Goal: Task Accomplishment & Management: Manage account settings

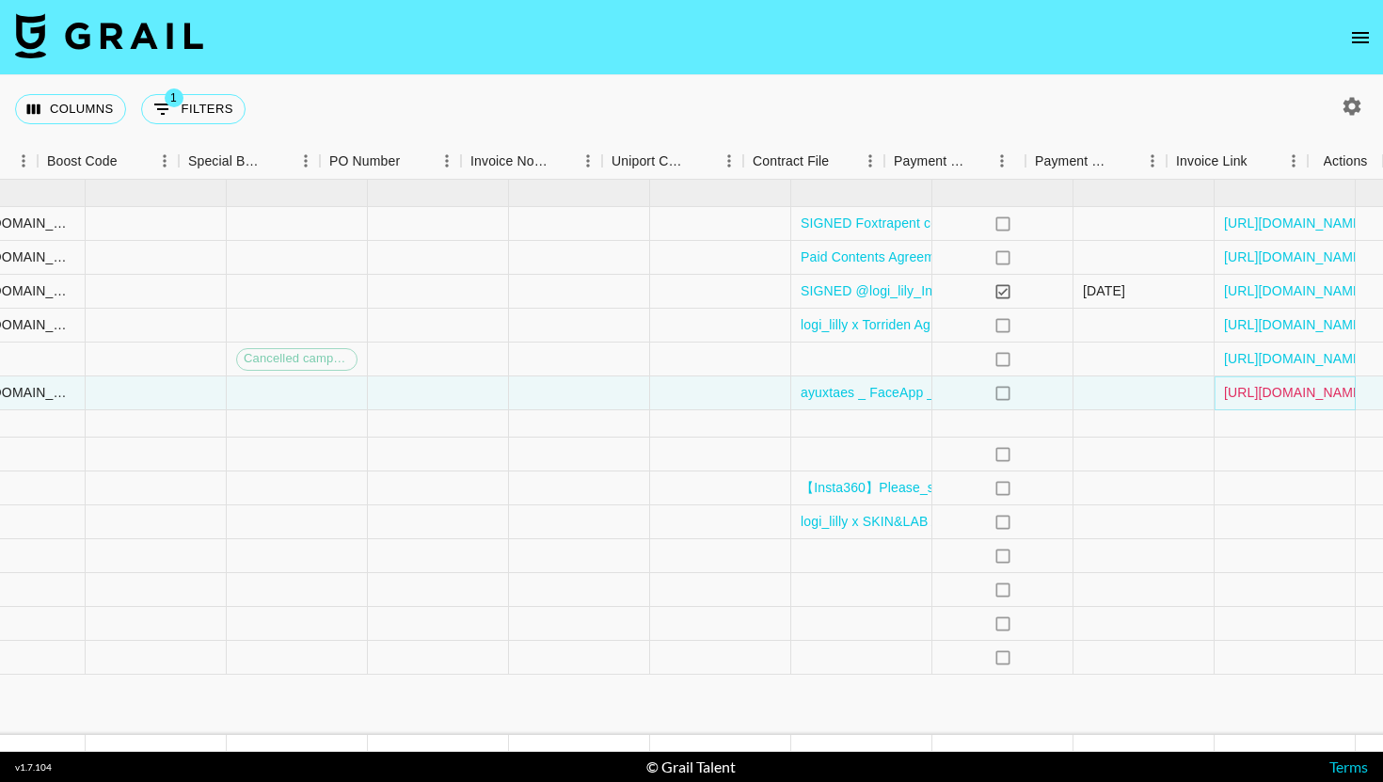
scroll to position [0, 2611]
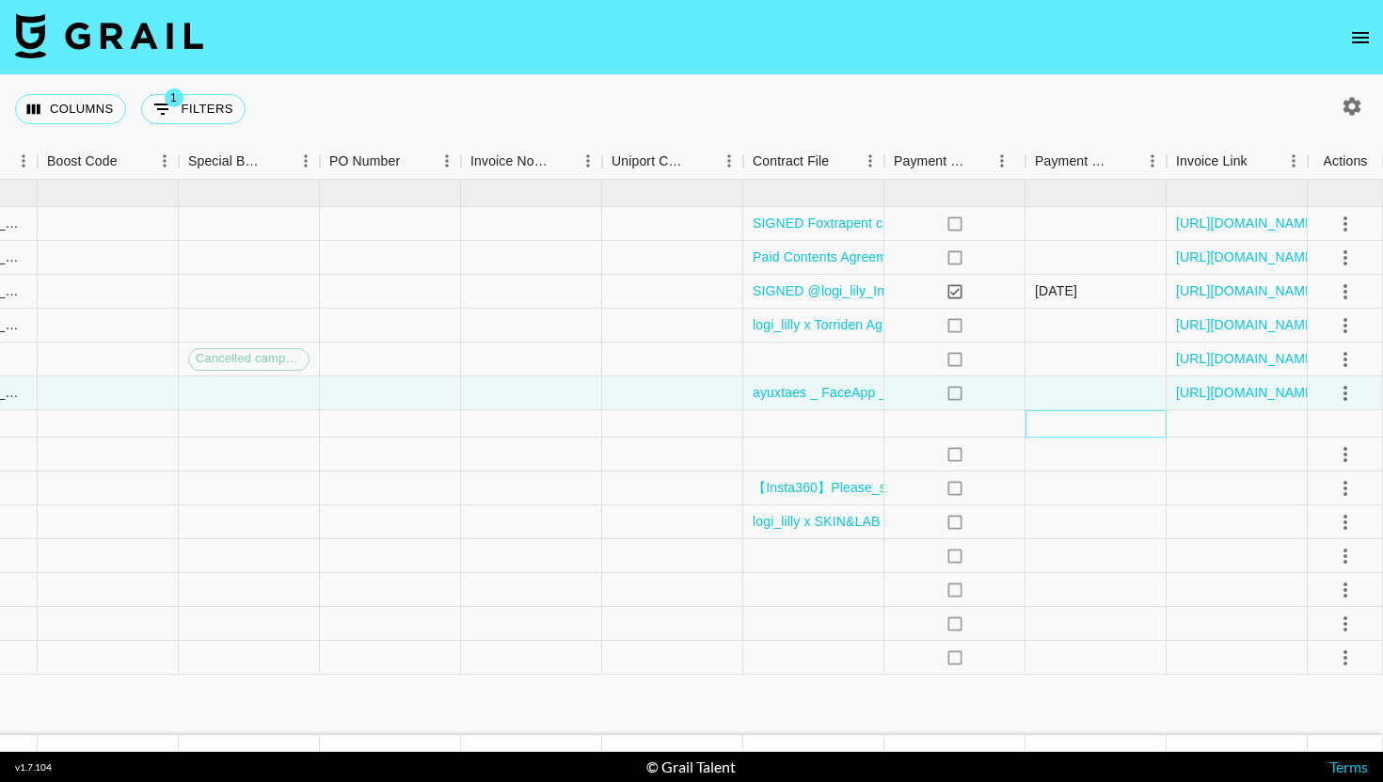
click at [1069, 433] on div at bounding box center [1096, 423] width 141 height 27
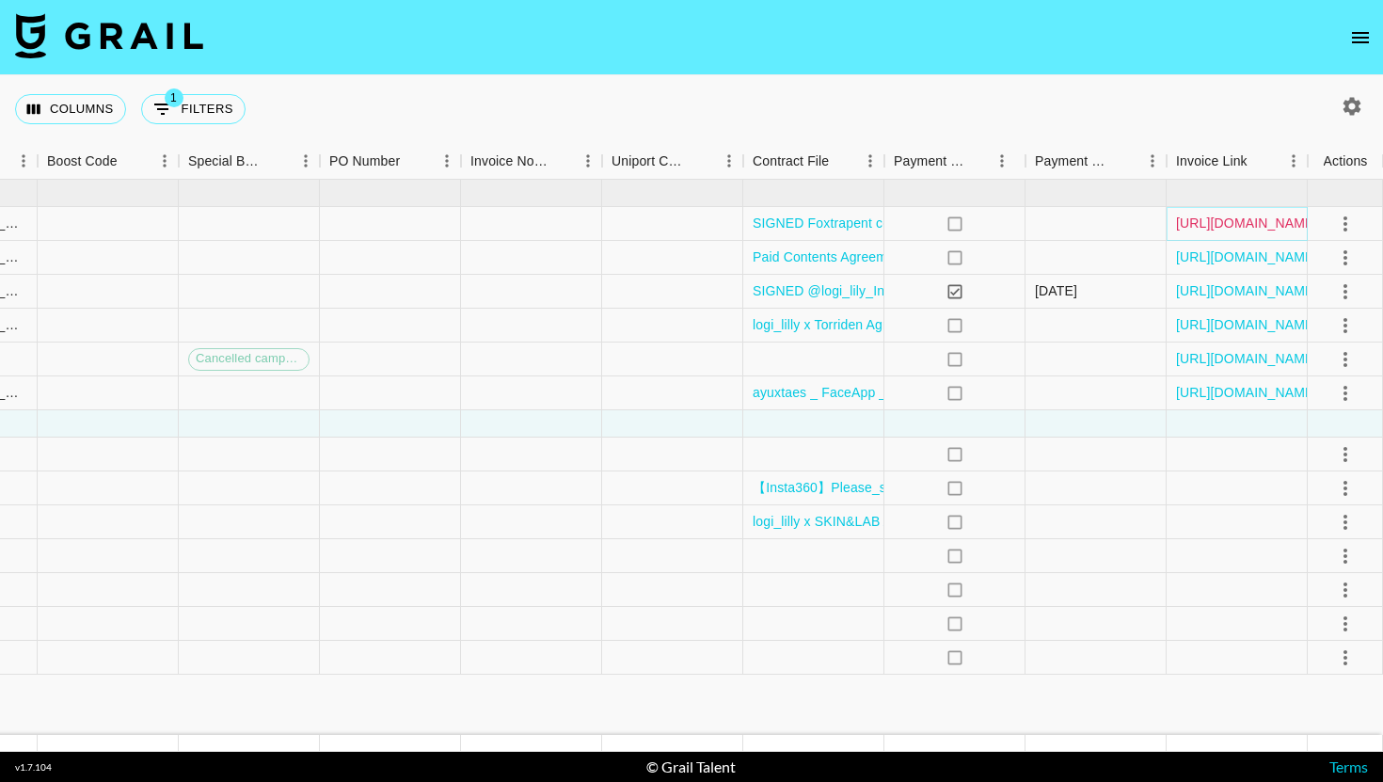
click at [1239, 225] on link "https://in.xero.com/C2c0uqepNkdv1Dwub4ihKOl5Z1yHjCOg5aNchjek" at bounding box center [1247, 223] width 142 height 19
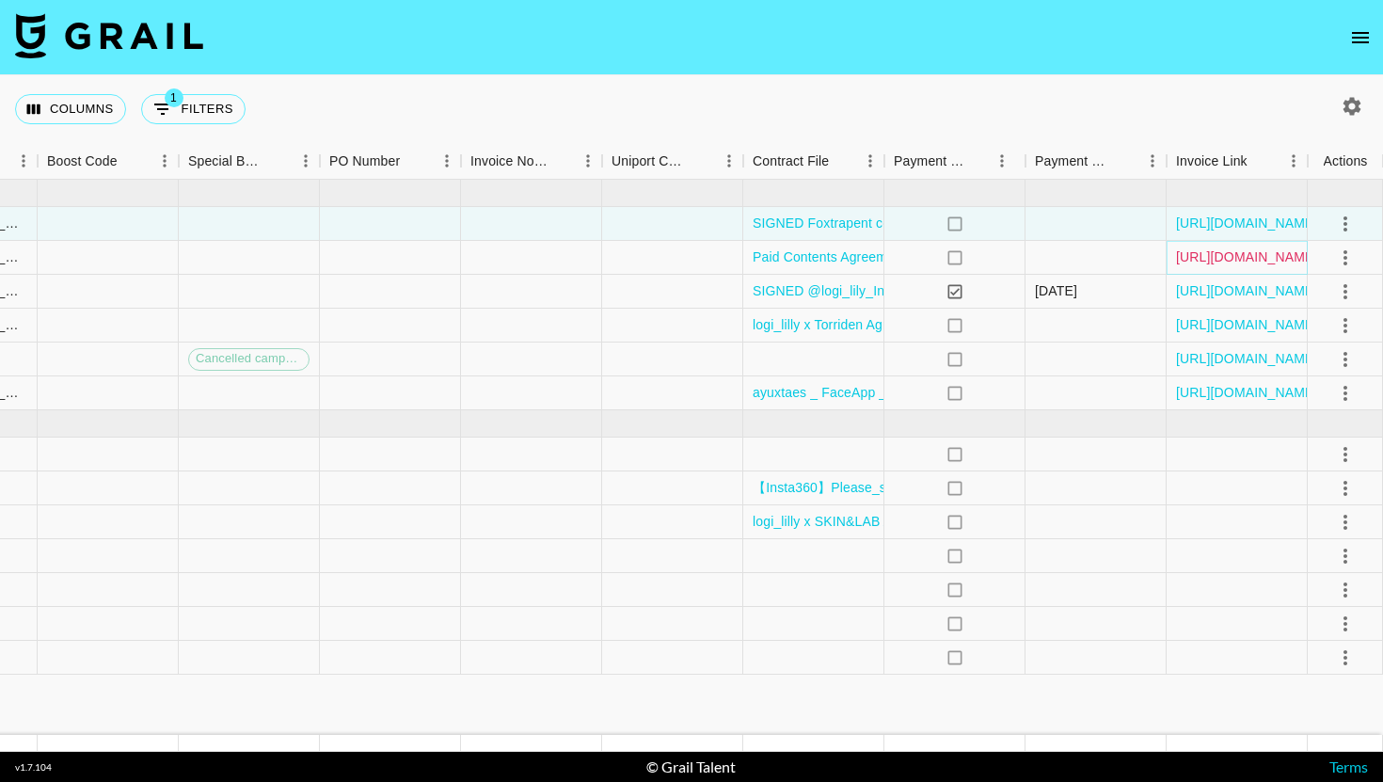
click at [1199, 255] on link "https://in.xero.com/BKAe4rsmTwJrQVNhY6wsg8tfTHJ5wupDxOfWksHU" at bounding box center [1247, 256] width 142 height 19
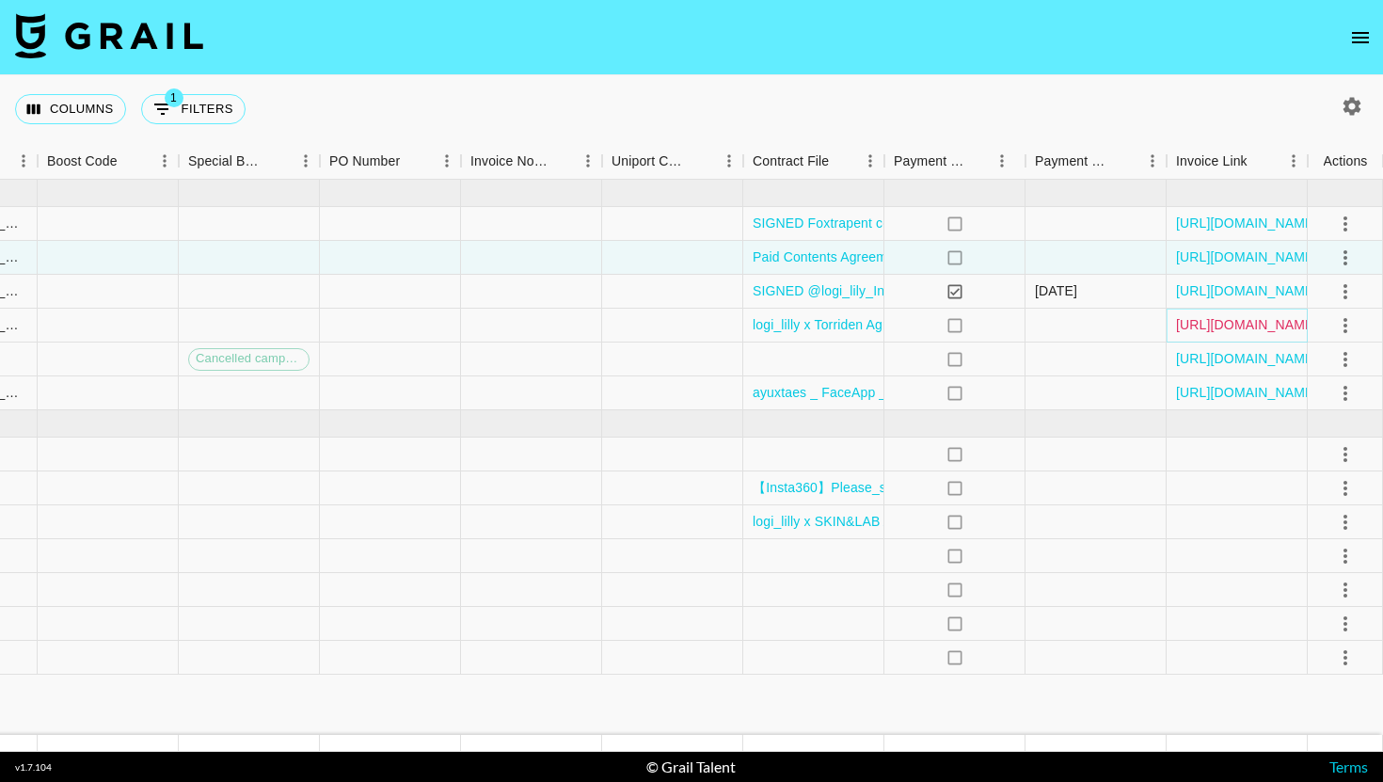
click at [1211, 333] on link "https://in.xero.com/eQ4a7qJDh2tdscqSD8U29CkNKuiUBPIUIlFLPVaT" at bounding box center [1247, 324] width 142 height 19
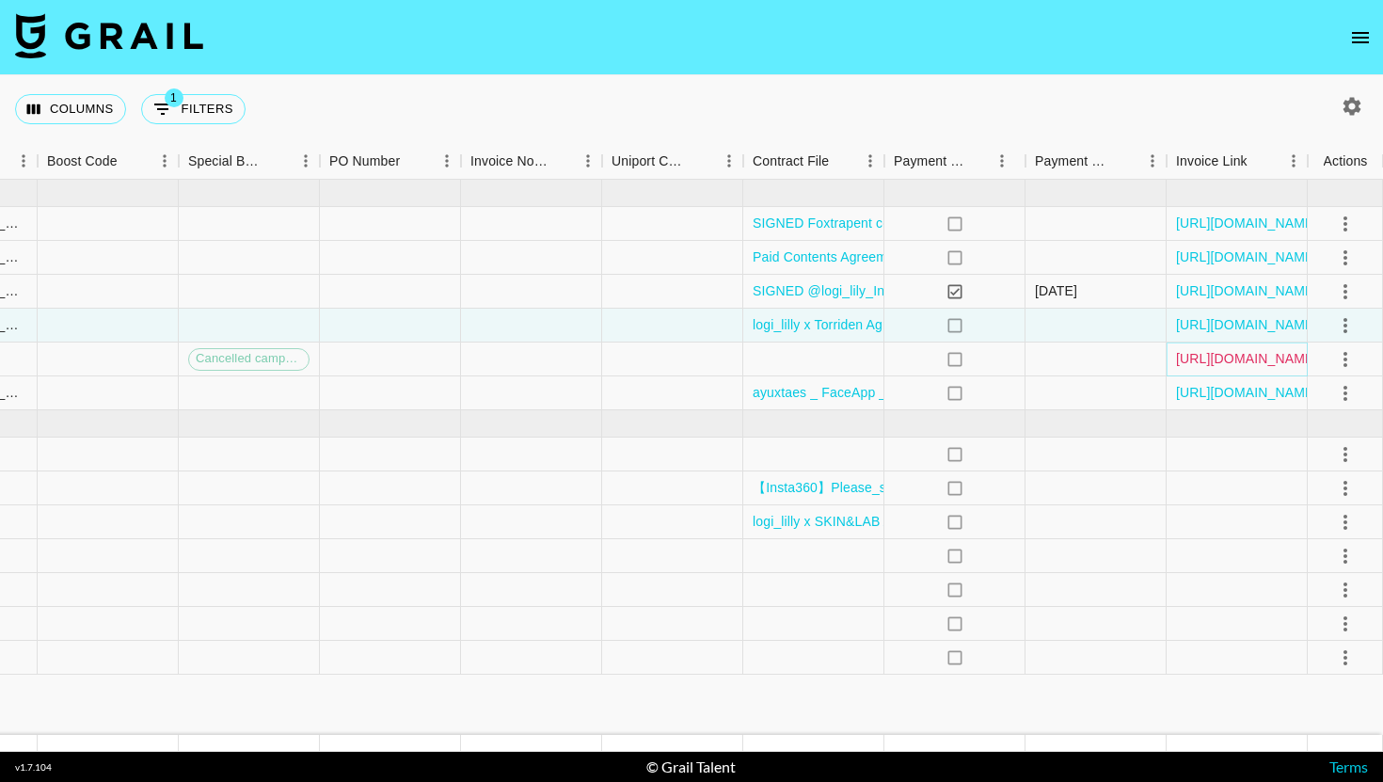
click at [1236, 351] on link "https://in.xero.com/6djKoTebxsRYYNfXJwZdoUe6Pe53lCRxas7qebc3" at bounding box center [1247, 358] width 142 height 19
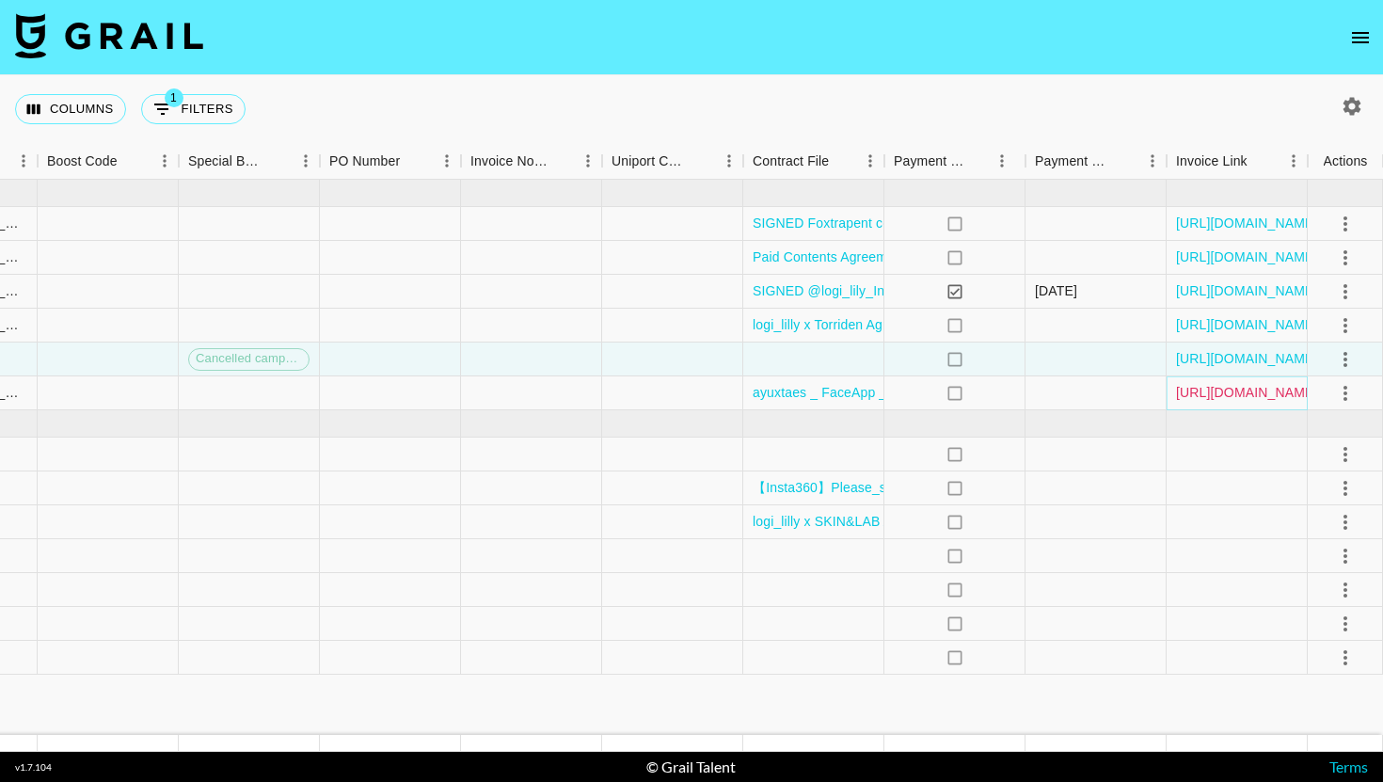
click at [1243, 389] on link "https://in.xero.com/7ZxG5flqF0nE8hW0NzEgNLy4NaFXp1CvkfoMPgMQ" at bounding box center [1247, 392] width 142 height 19
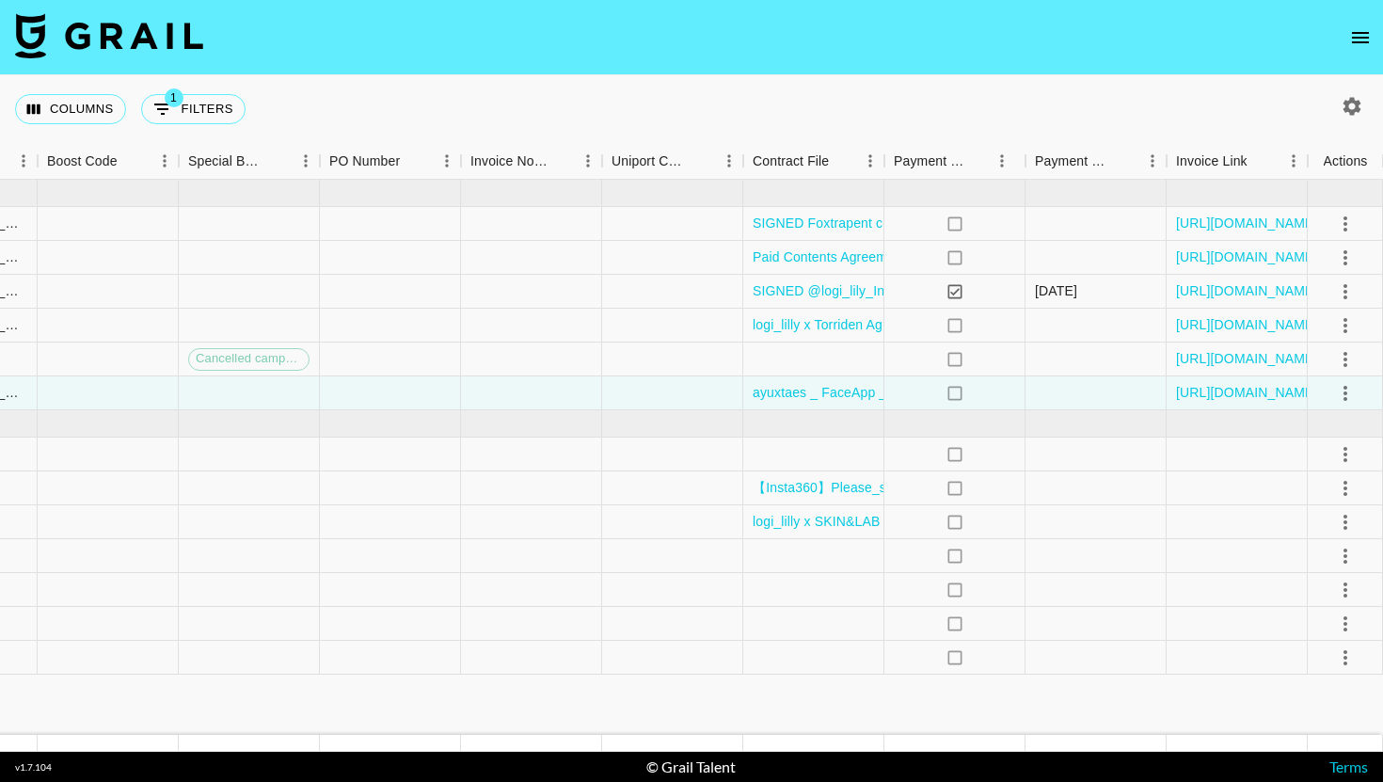
click at [1116, 106] on div "Columns 1 Filters + Booking" at bounding box center [691, 109] width 1383 height 68
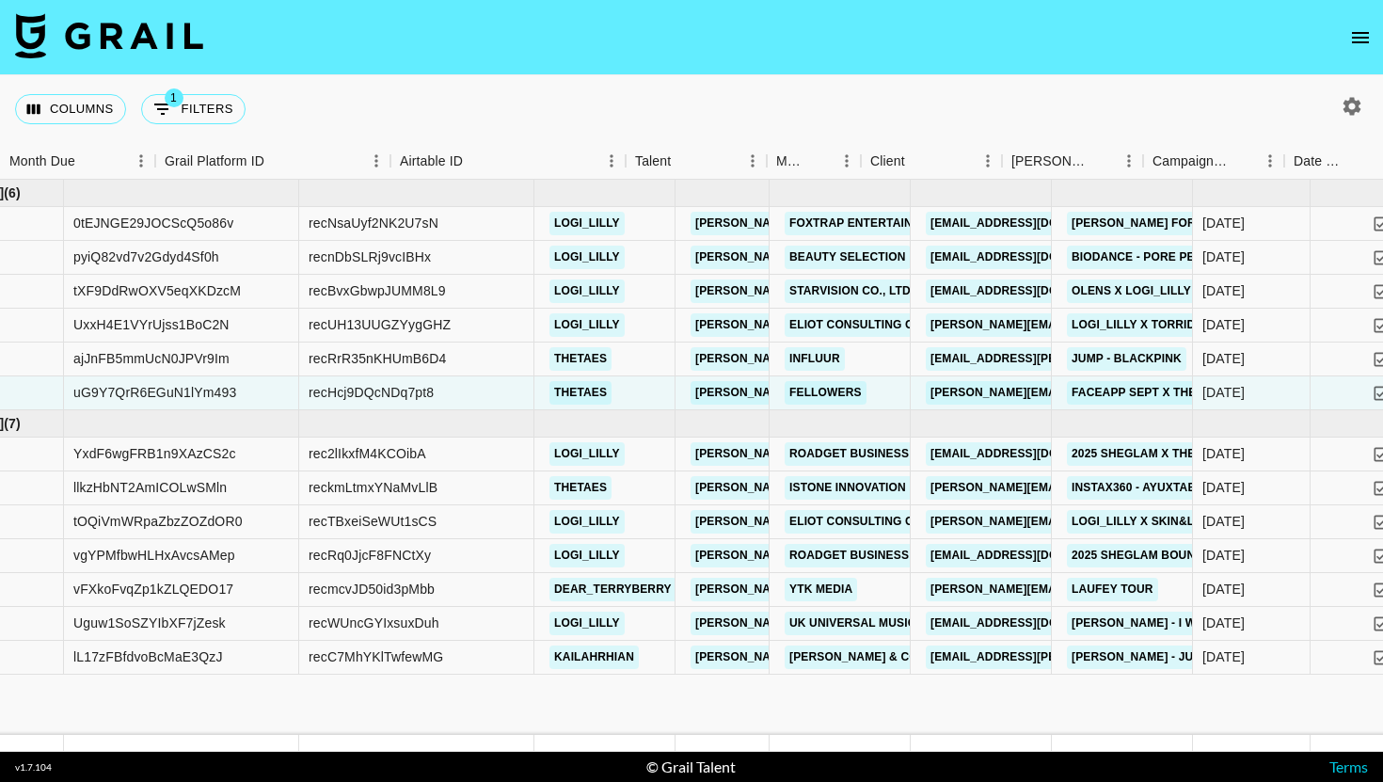
scroll to position [0, 0]
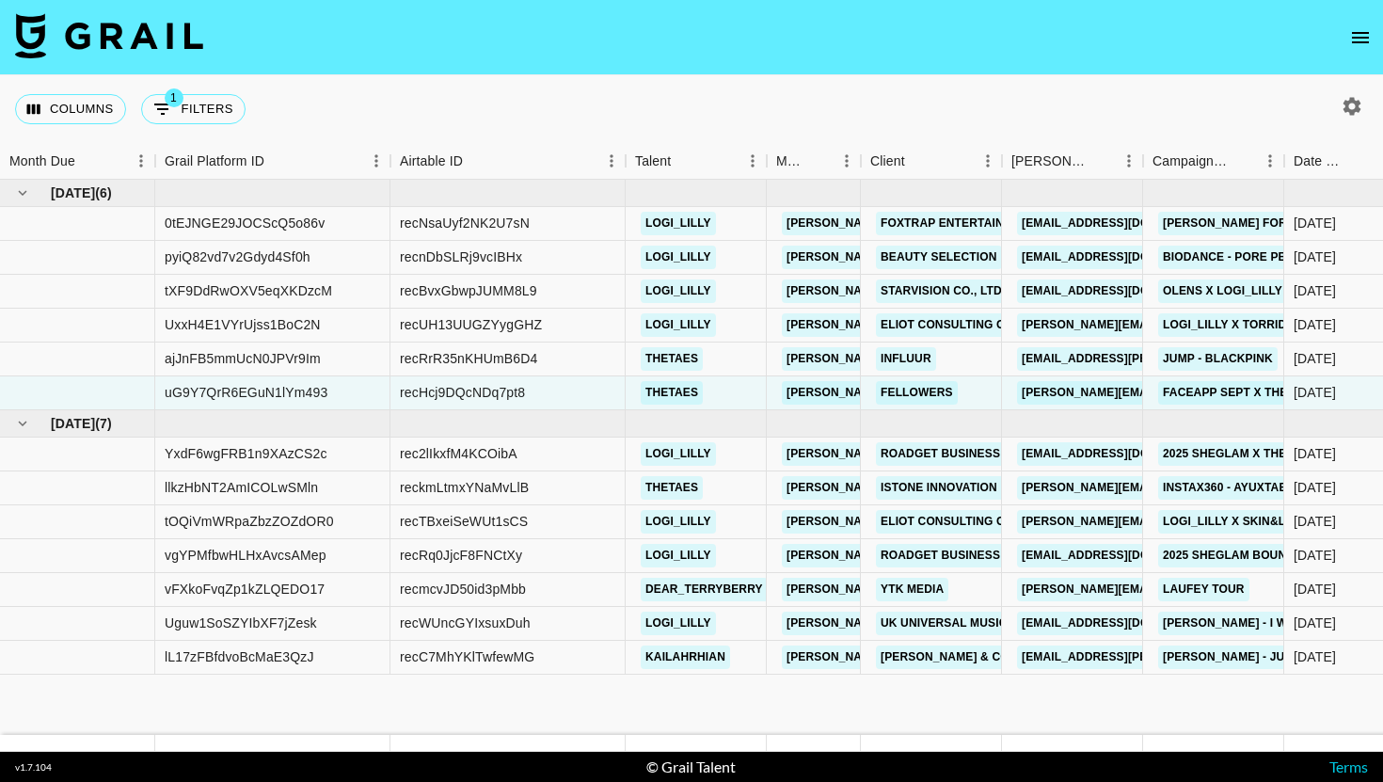
click at [1364, 40] on icon "open drawer" at bounding box center [1360, 37] width 17 height 11
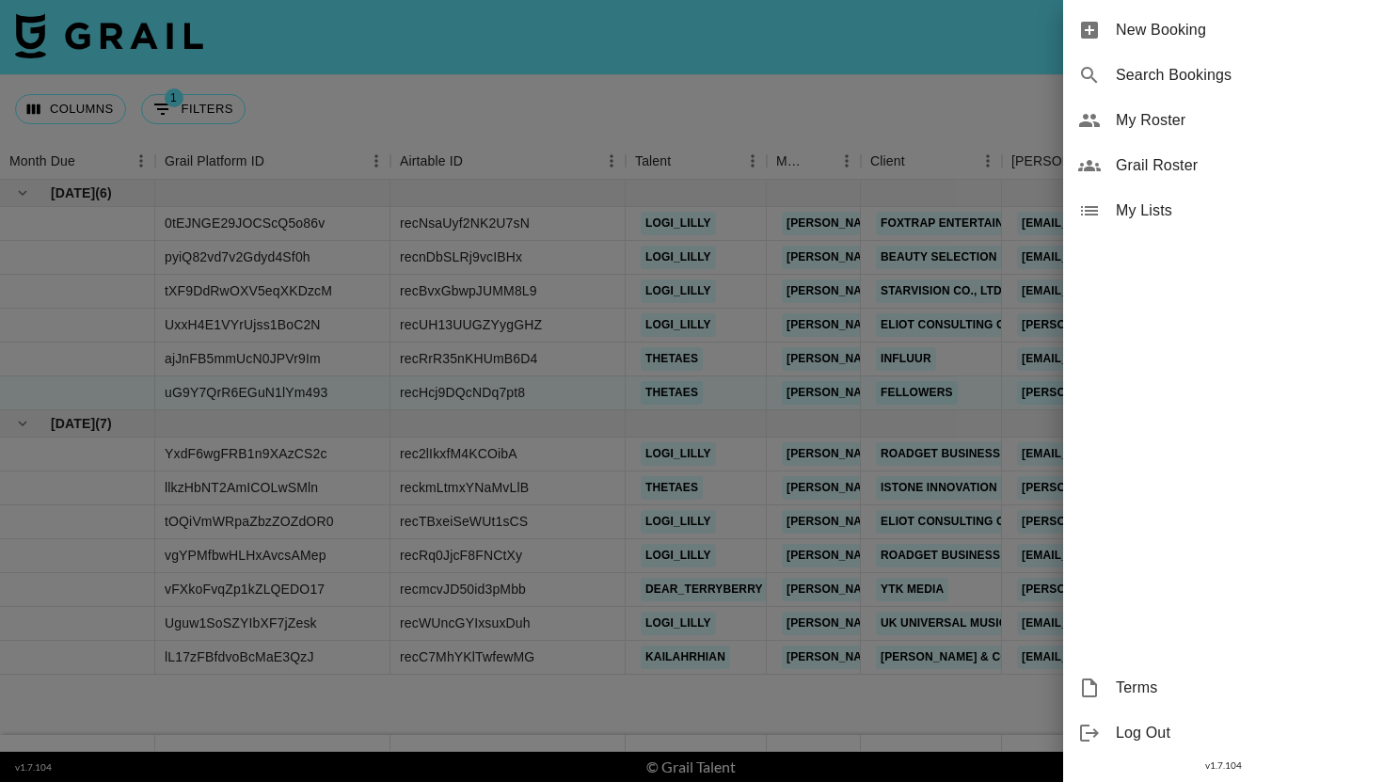
click at [1157, 123] on span "My Roster" at bounding box center [1242, 120] width 252 height 23
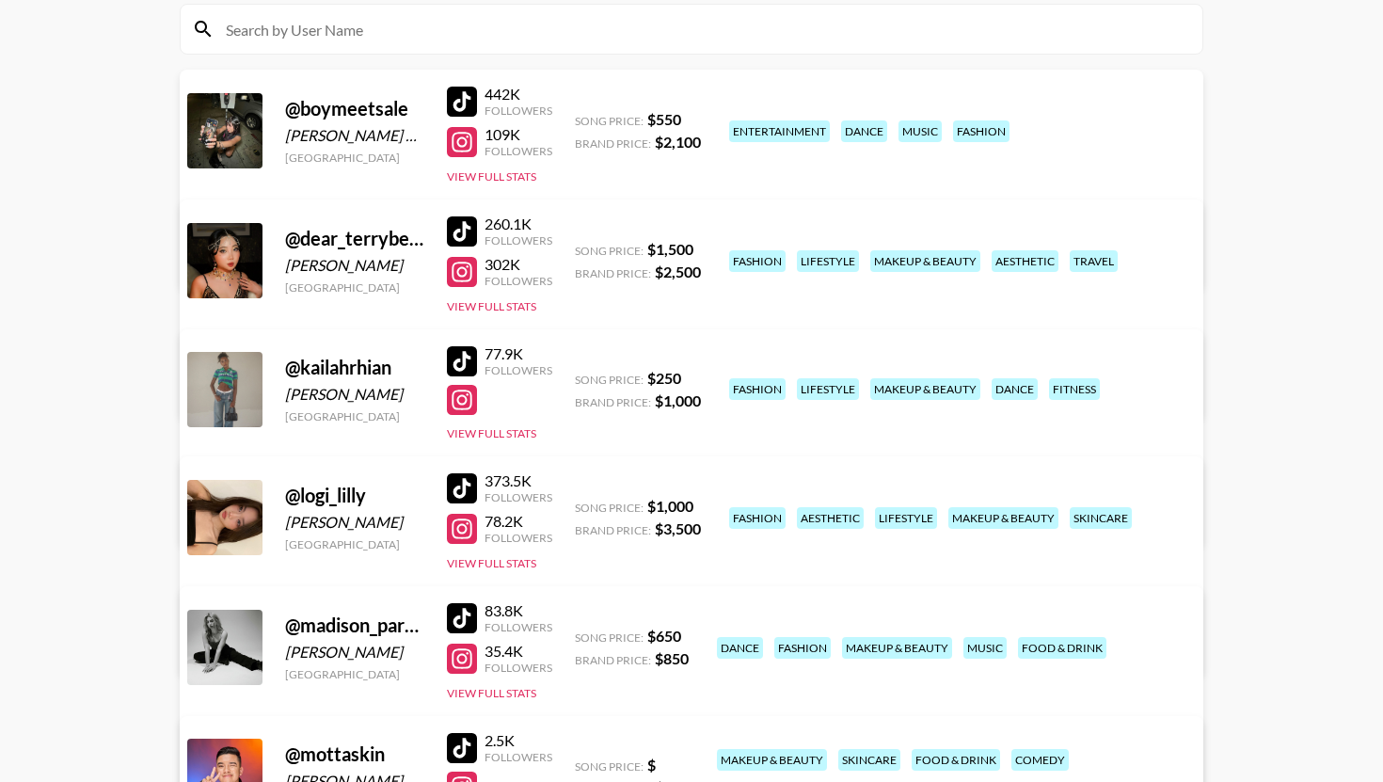
scroll to position [137, 0]
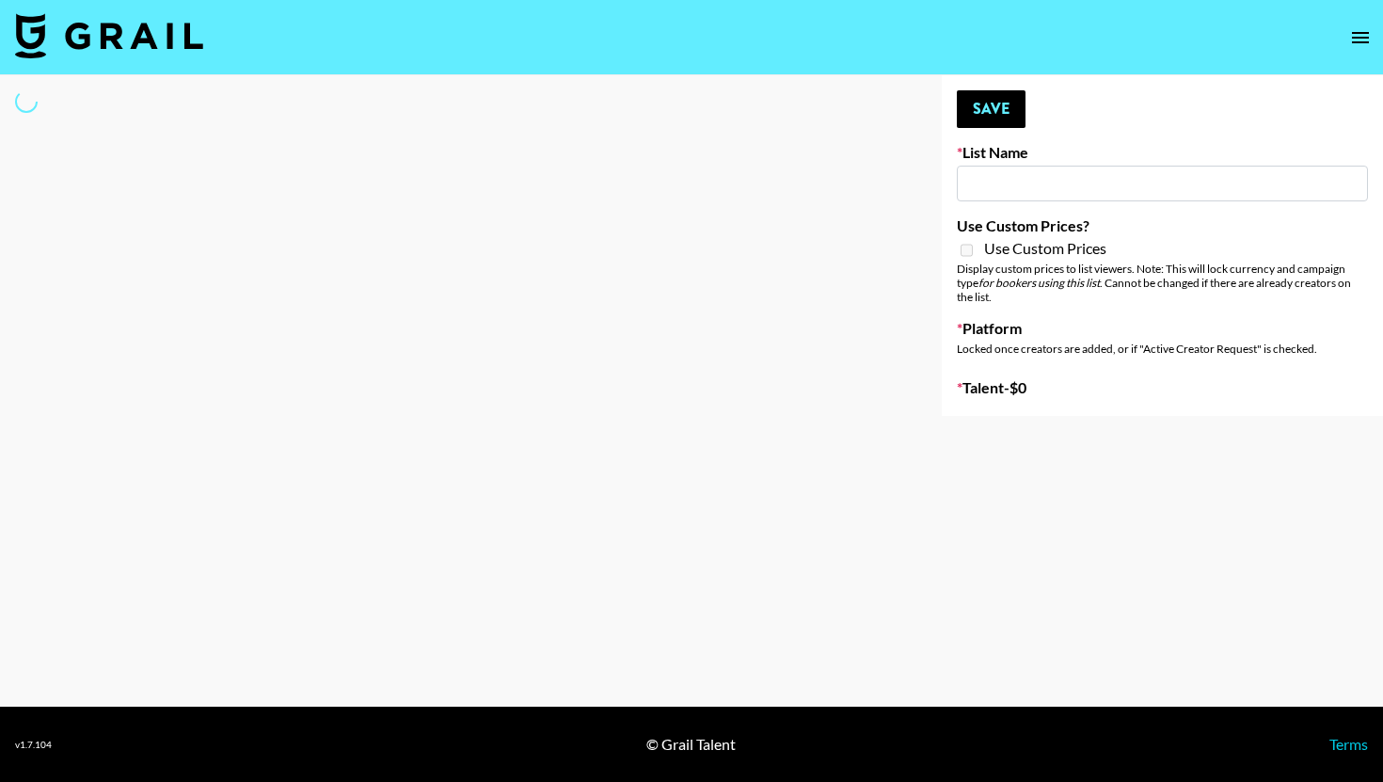
type input "Laundry Day - Supermodel"
select select "Song"
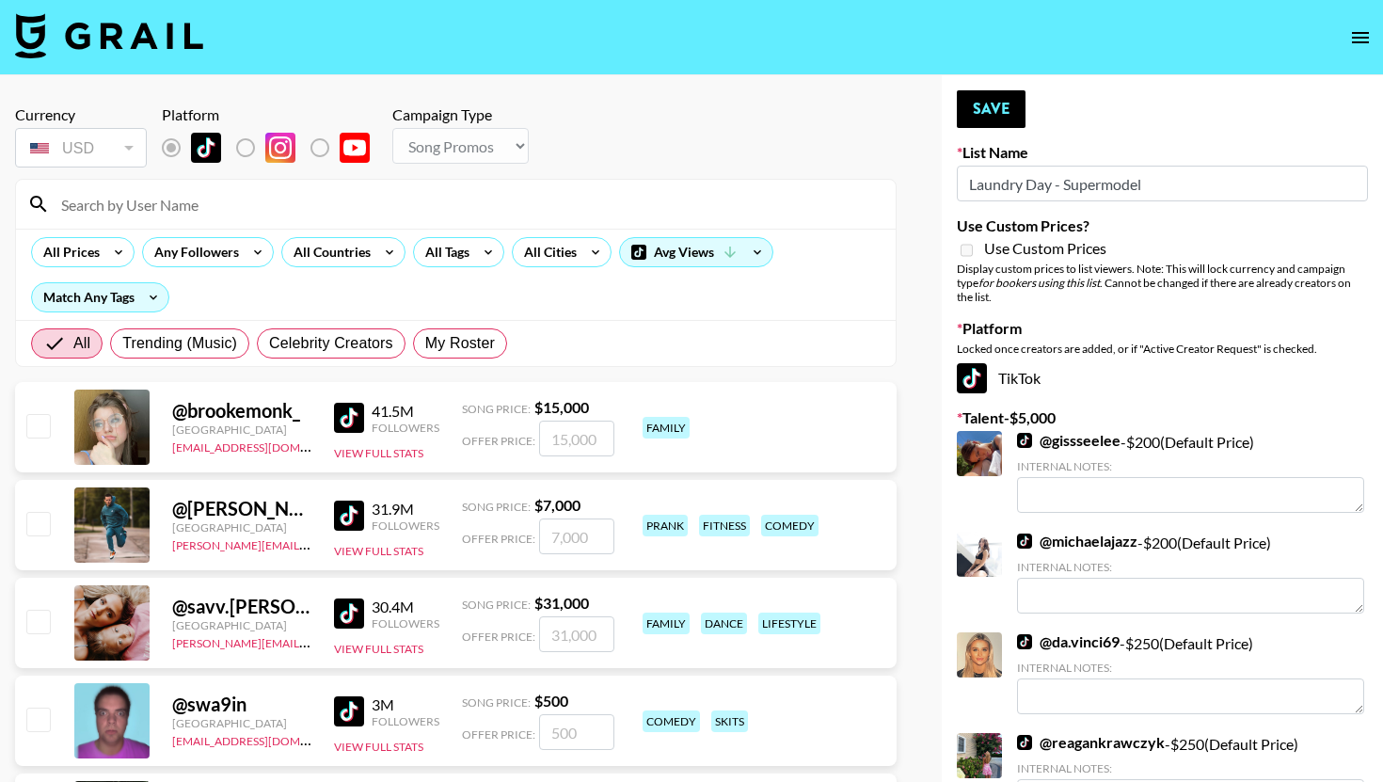
click at [438, 209] on input at bounding box center [467, 204] width 835 height 30
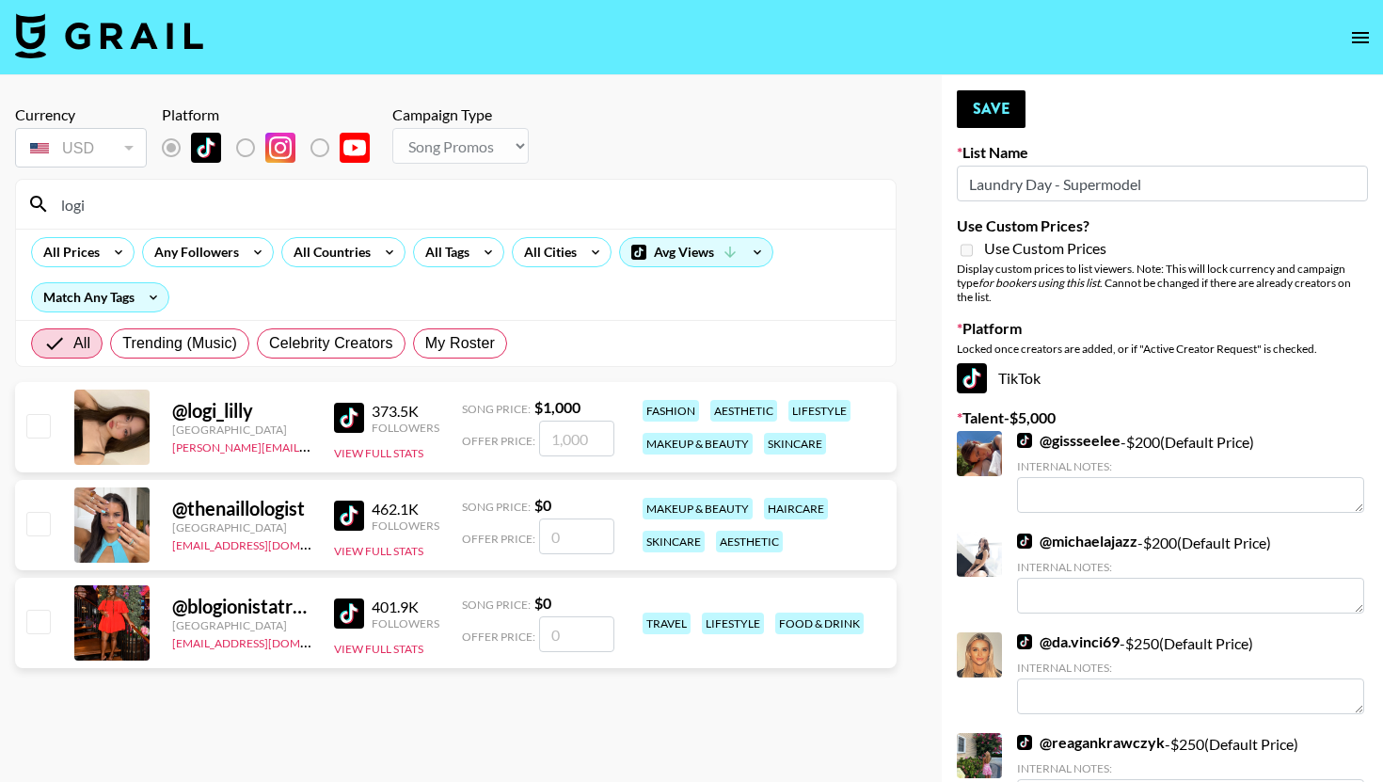
type input "logi"
click at [41, 432] on input "checkbox" at bounding box center [37, 425] width 23 height 23
checkbox input "true"
click at [567, 429] on input "1000" at bounding box center [576, 439] width 75 height 36
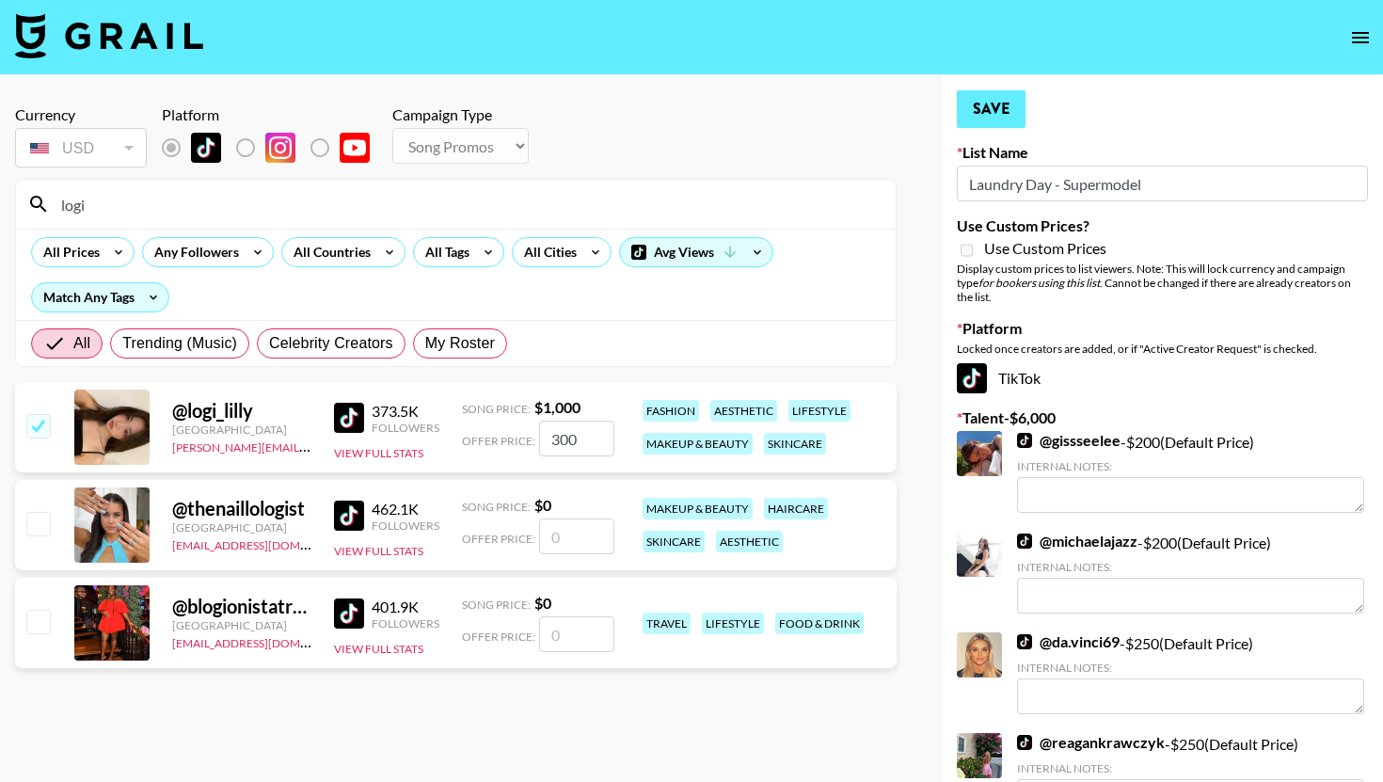
type input "300"
click at [1006, 120] on button "Save" at bounding box center [991, 109] width 69 height 38
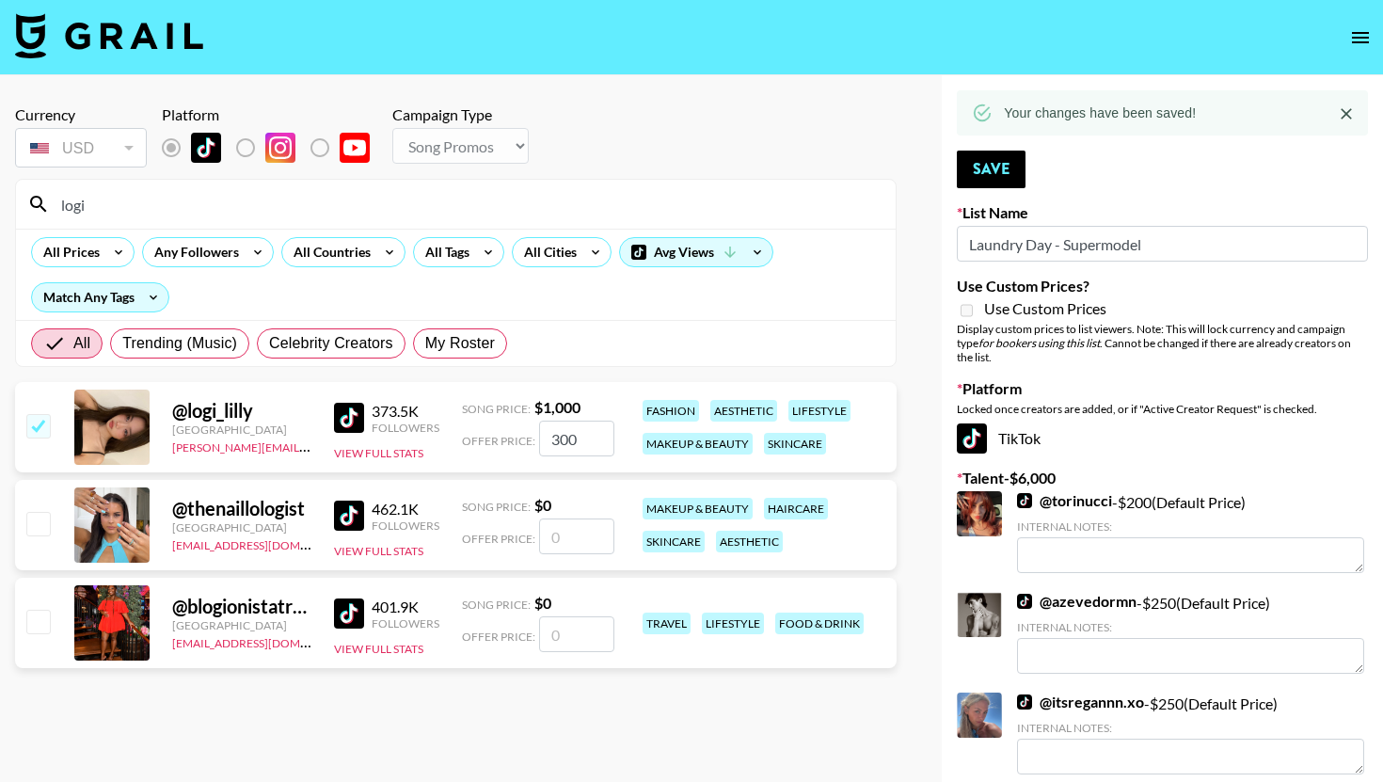
click at [383, 220] on div "logi" at bounding box center [456, 204] width 880 height 49
click at [391, 210] on input "logi" at bounding box center [467, 204] width 835 height 30
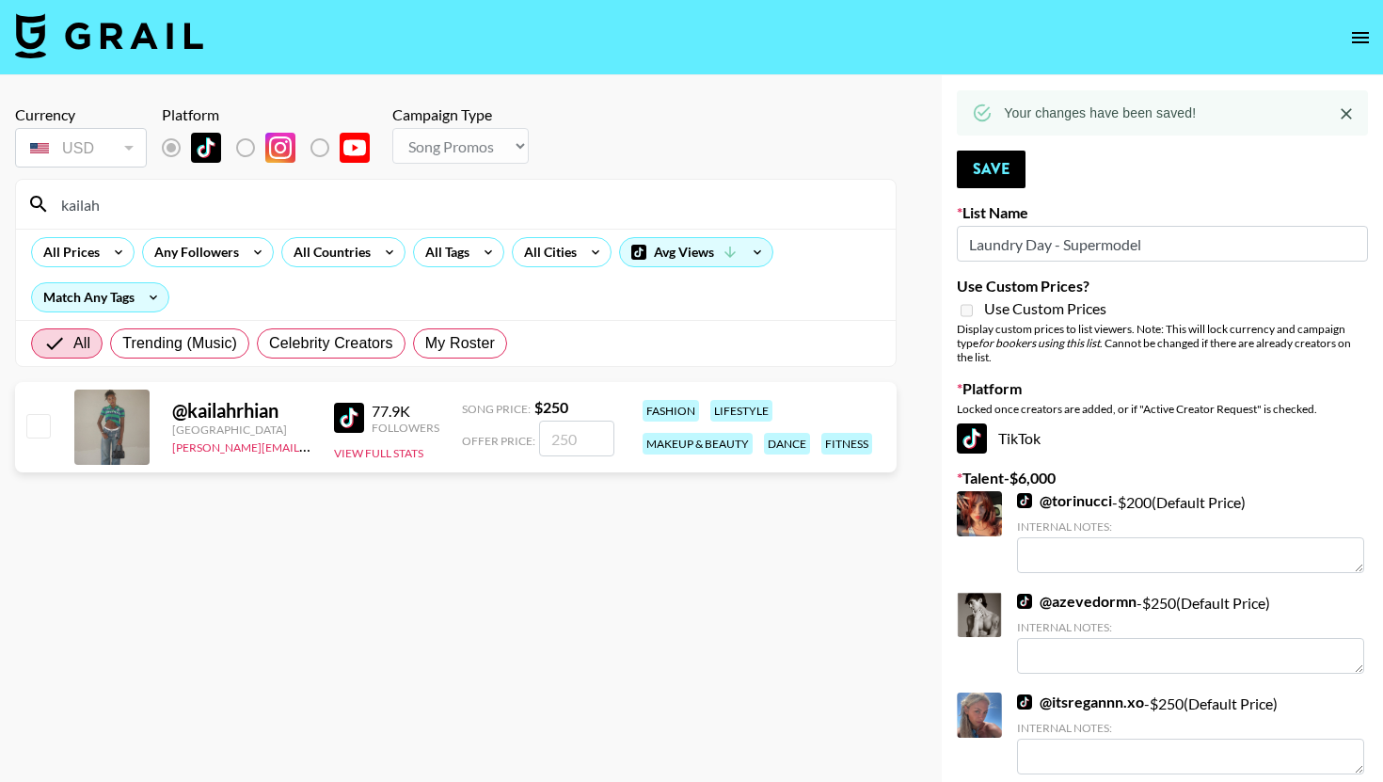
type input "kailah"
click at [29, 424] on input "checkbox" at bounding box center [37, 425] width 23 height 23
checkbox input "true"
type input "250"
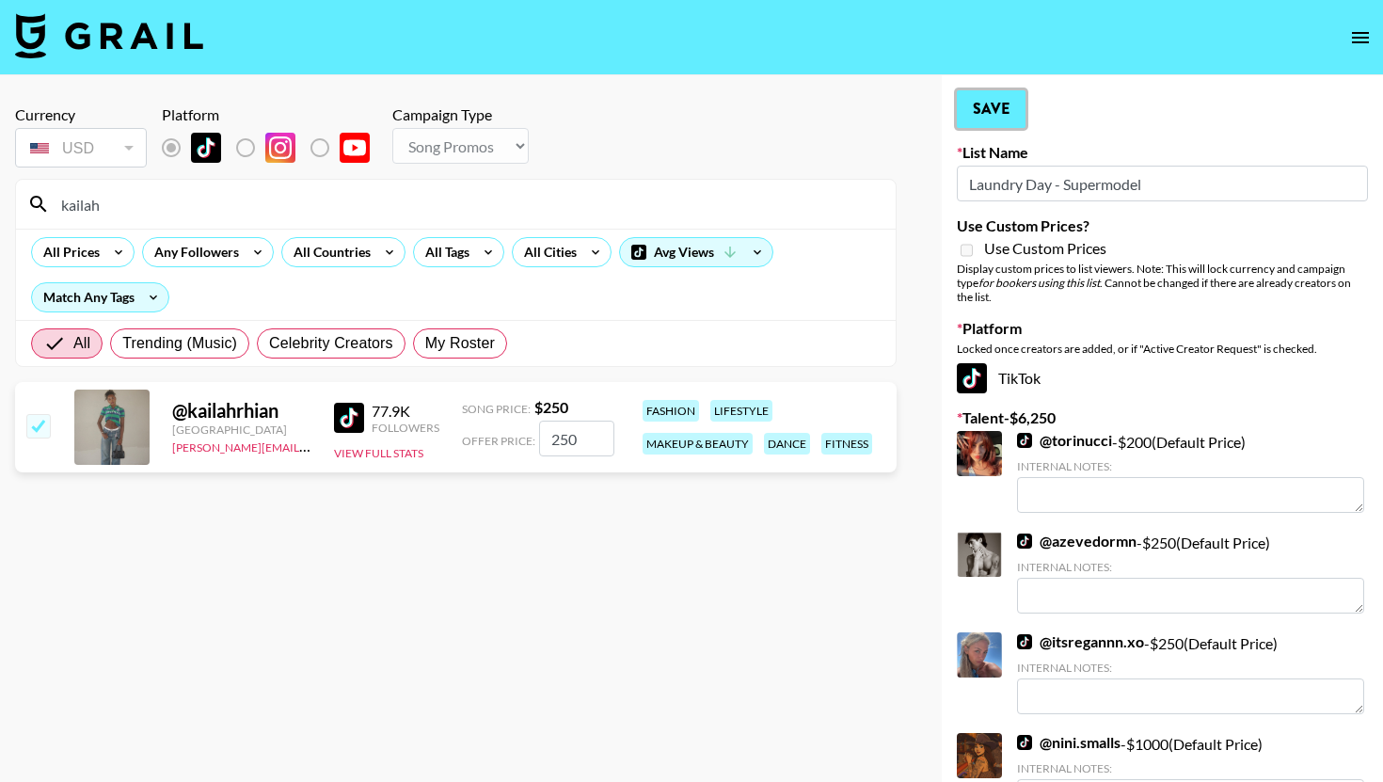
click at [968, 119] on button "Save" at bounding box center [991, 109] width 69 height 38
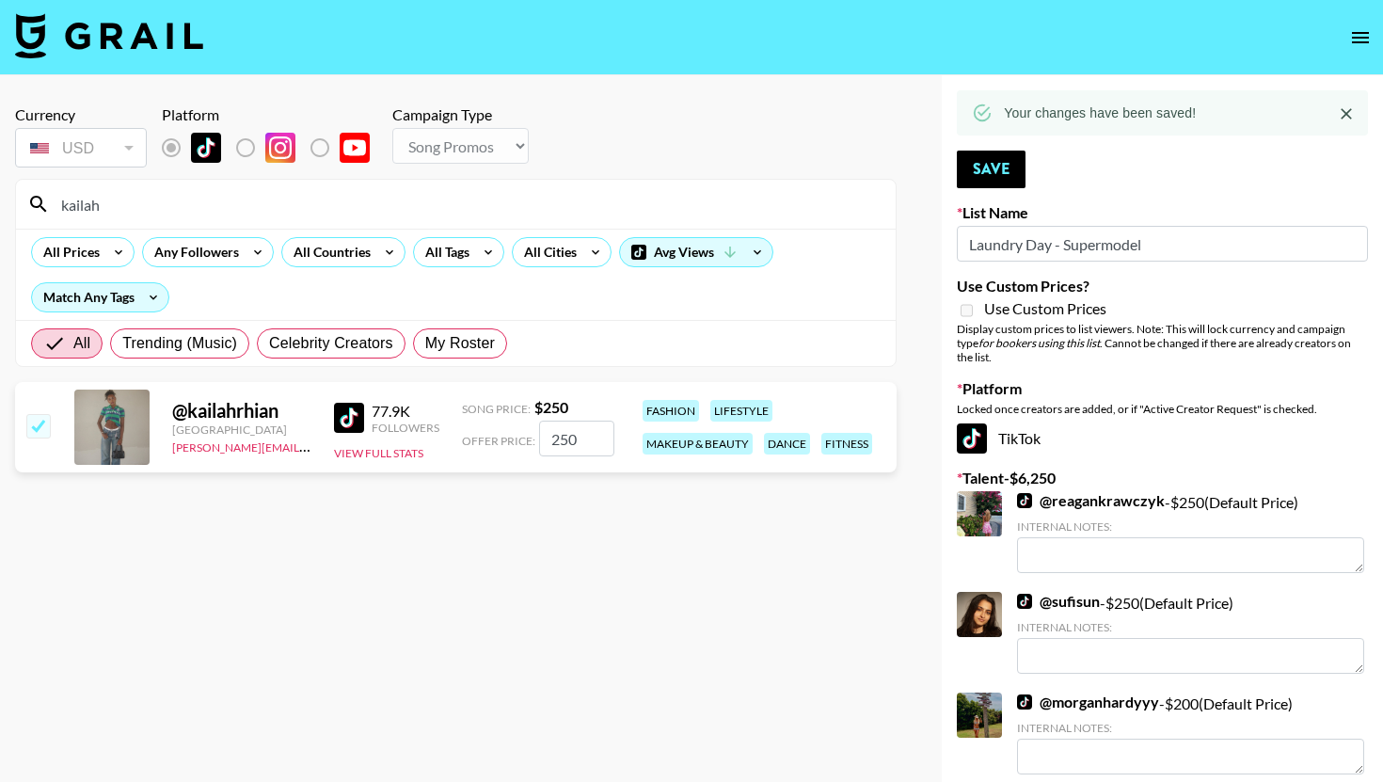
click at [572, 213] on input "kailah" at bounding box center [467, 204] width 835 height 30
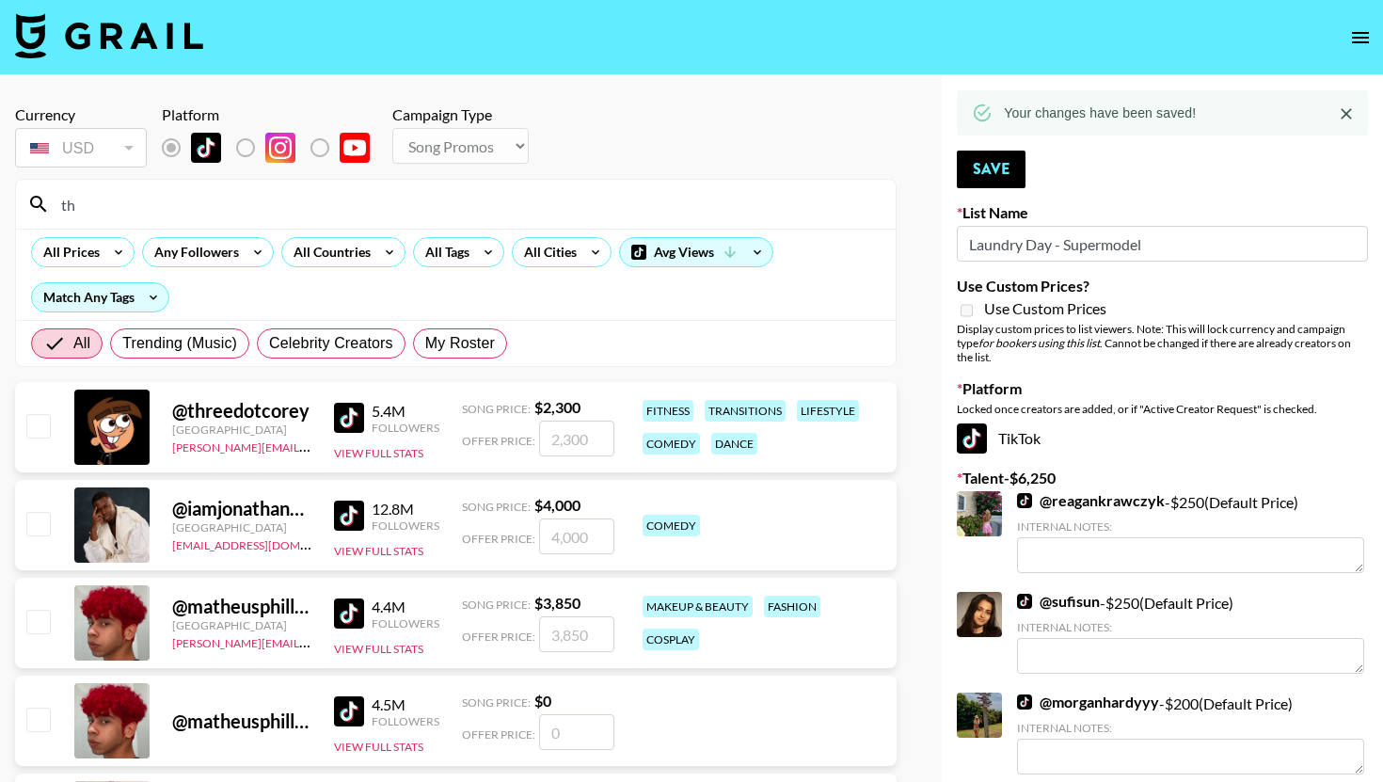
type input "t"
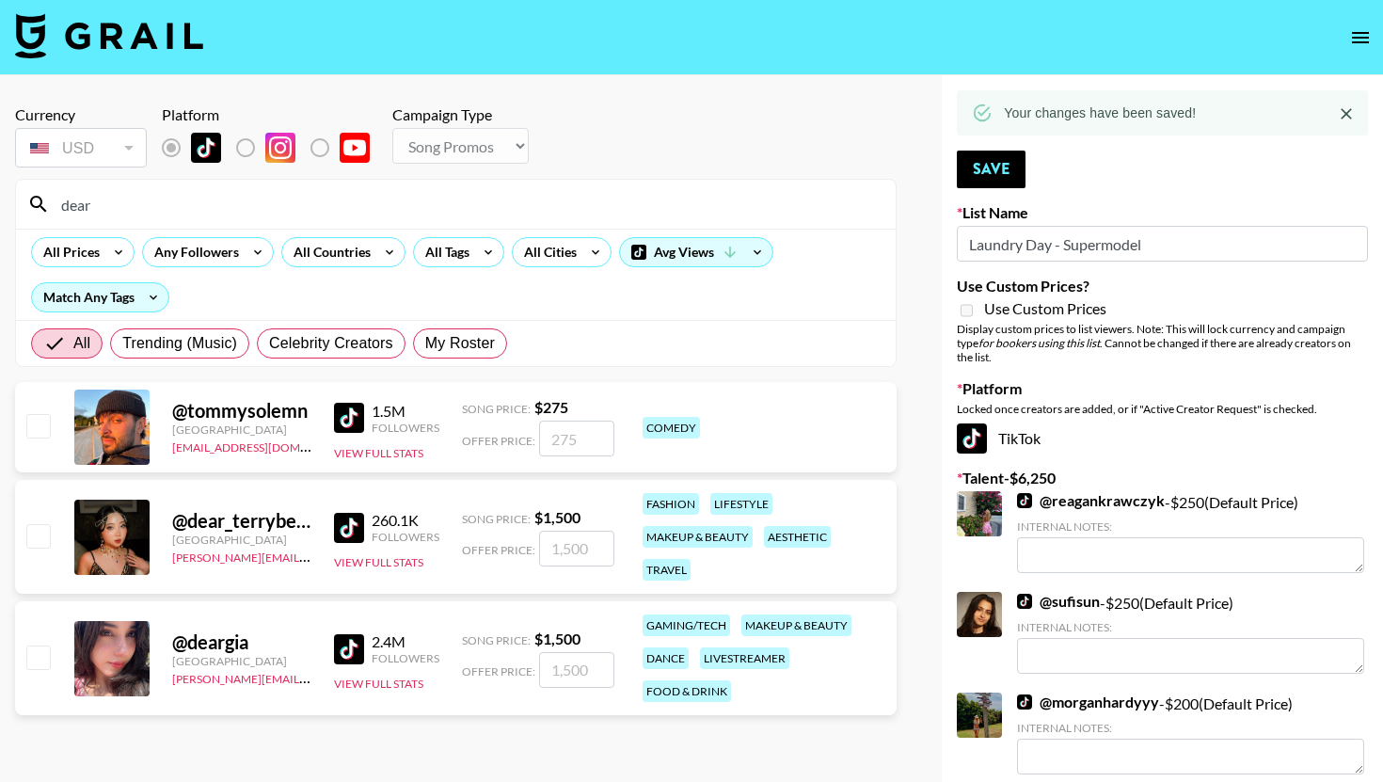
type input "dear"
click at [36, 540] on input "checkbox" at bounding box center [37, 535] width 23 height 23
checkbox input "true"
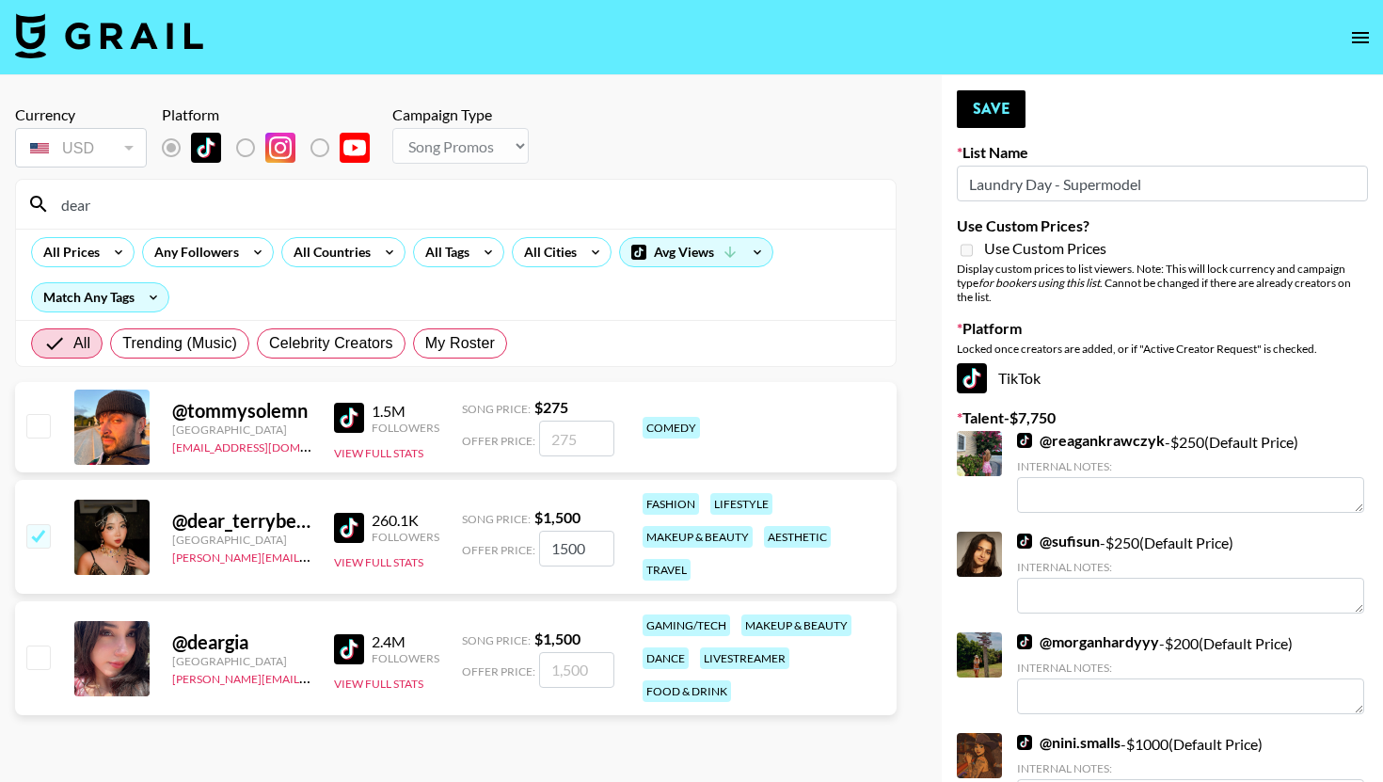
click at [566, 545] on input "1500" at bounding box center [576, 549] width 75 height 36
type input "3"
checkbox input "false"
checkbox input "true"
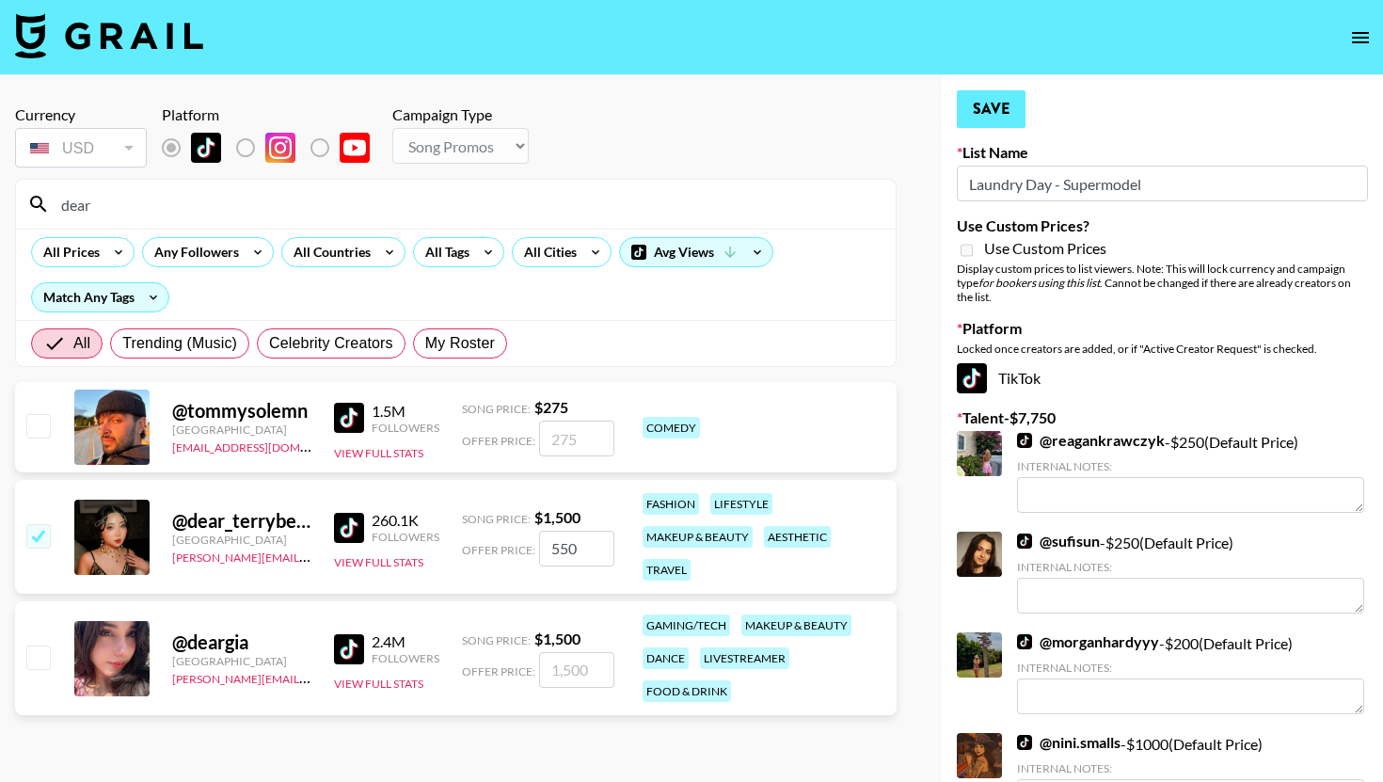
type input "550"
click at [970, 117] on button "Save" at bounding box center [991, 109] width 69 height 38
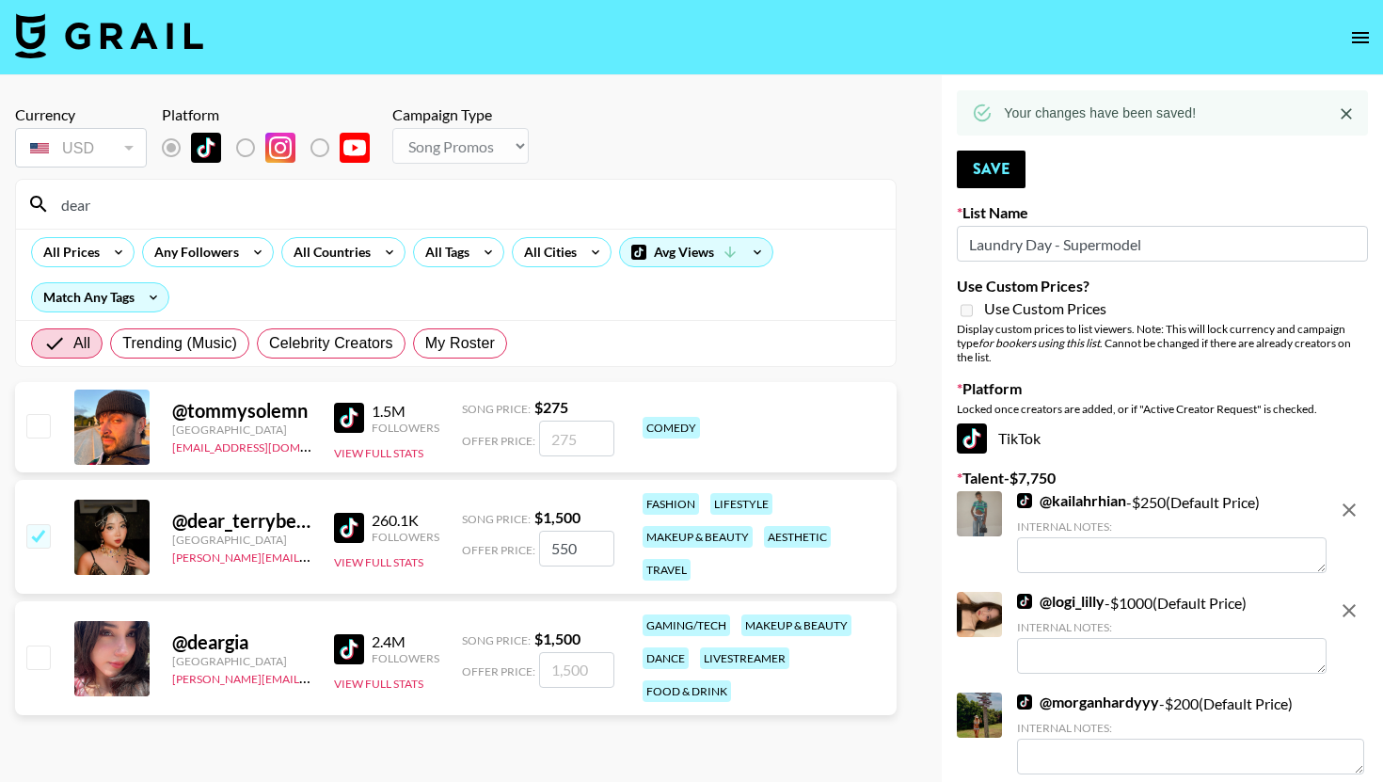
click at [506, 203] on input "dear" at bounding box center [467, 204] width 835 height 30
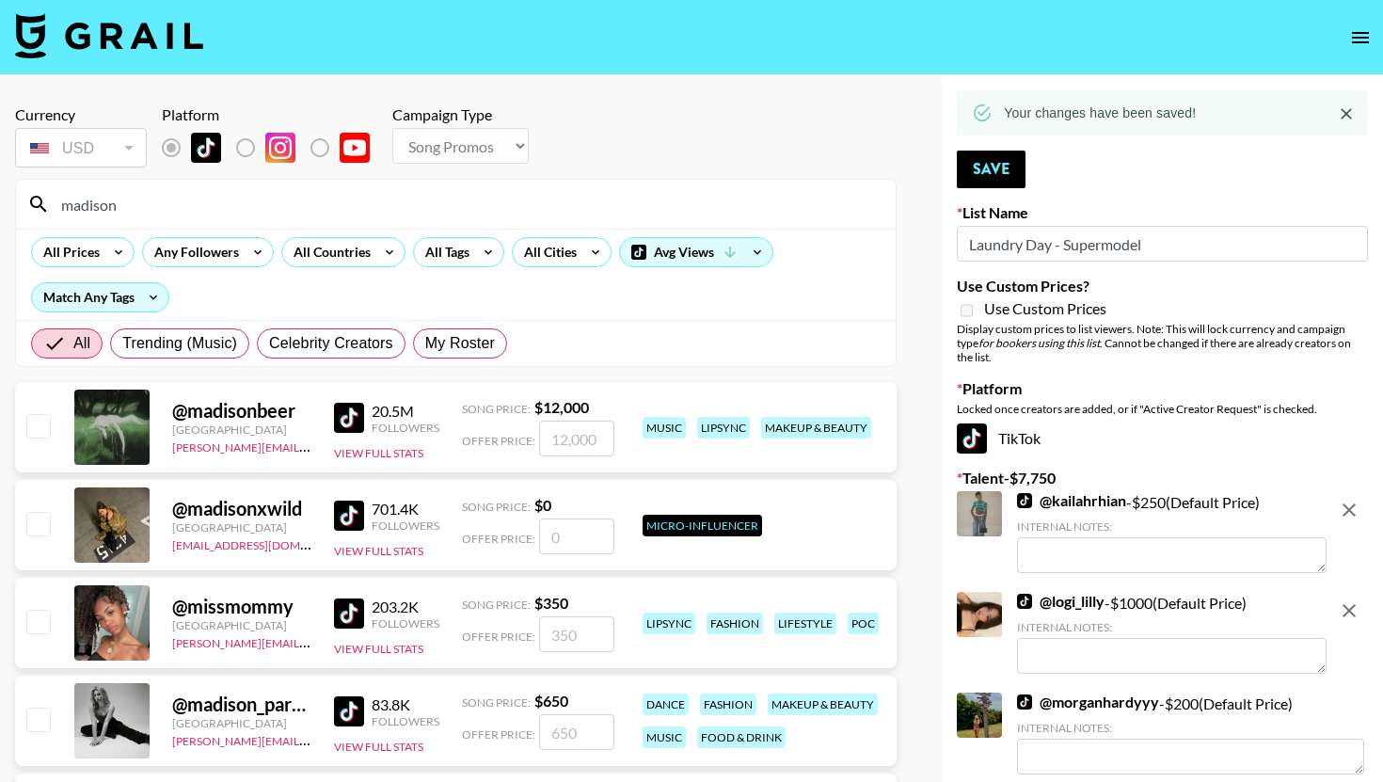
type input "madison"
click at [40, 717] on input "checkbox" at bounding box center [37, 719] width 23 height 23
checkbox input "true"
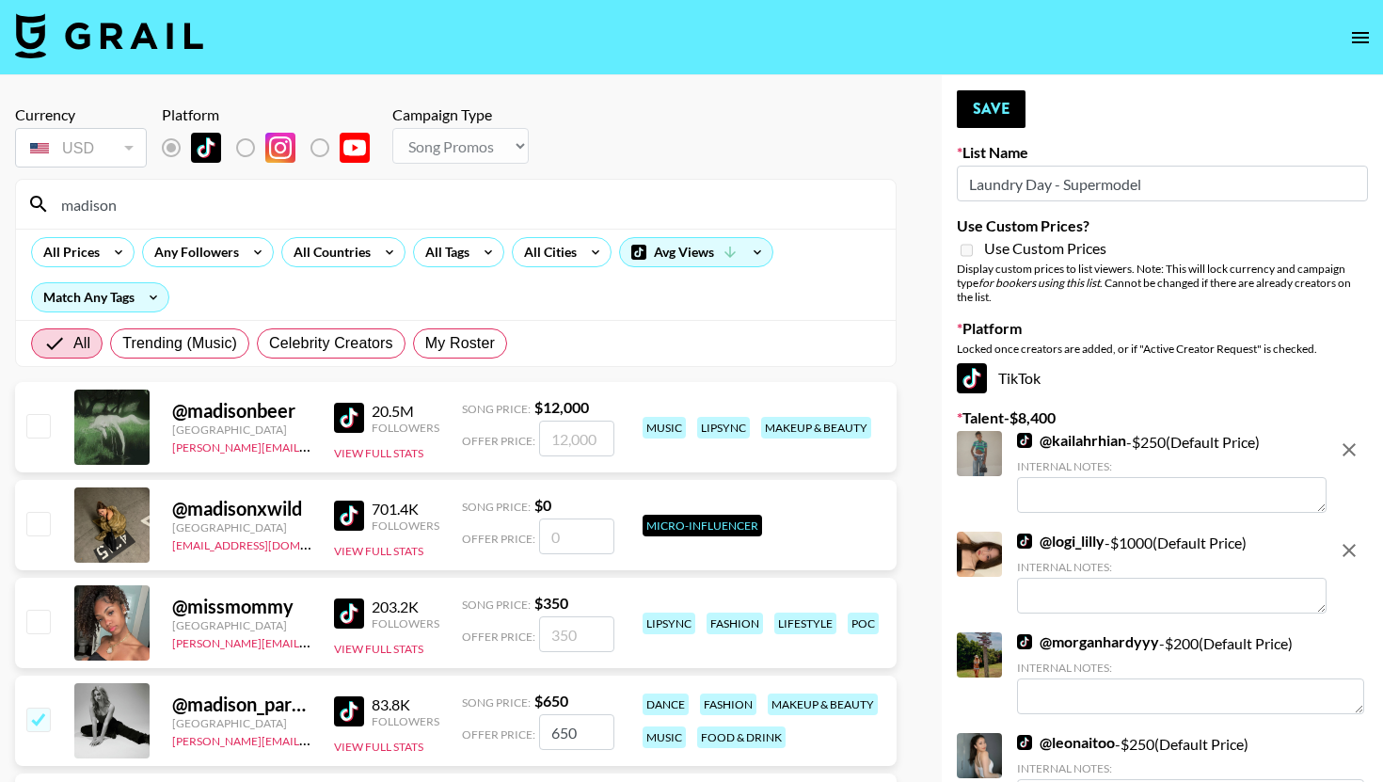
click at [562, 727] on input "650" at bounding box center [576, 732] width 75 height 36
type input "300"
click at [981, 109] on button "Save" at bounding box center [991, 109] width 69 height 38
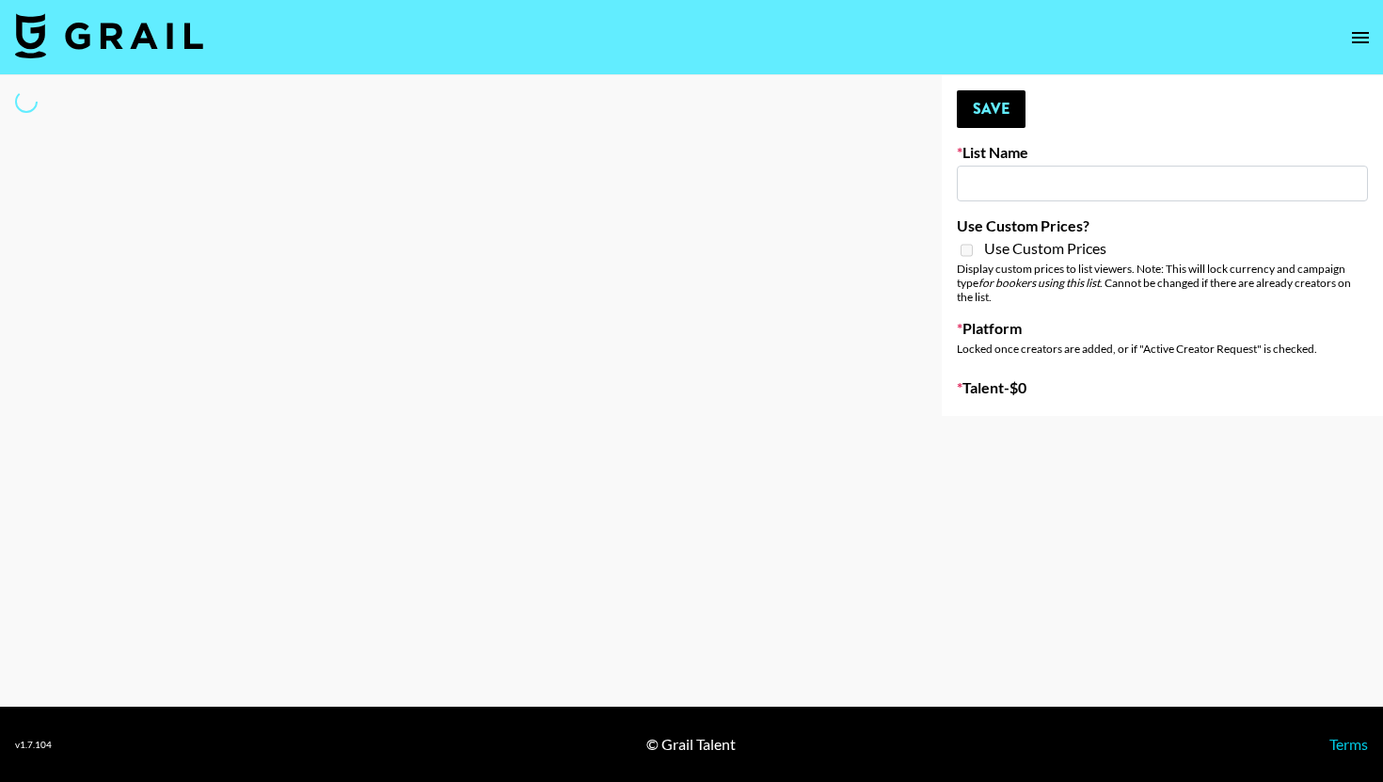
type input "SOS - [PERSON_NAME]"
select select "Song"
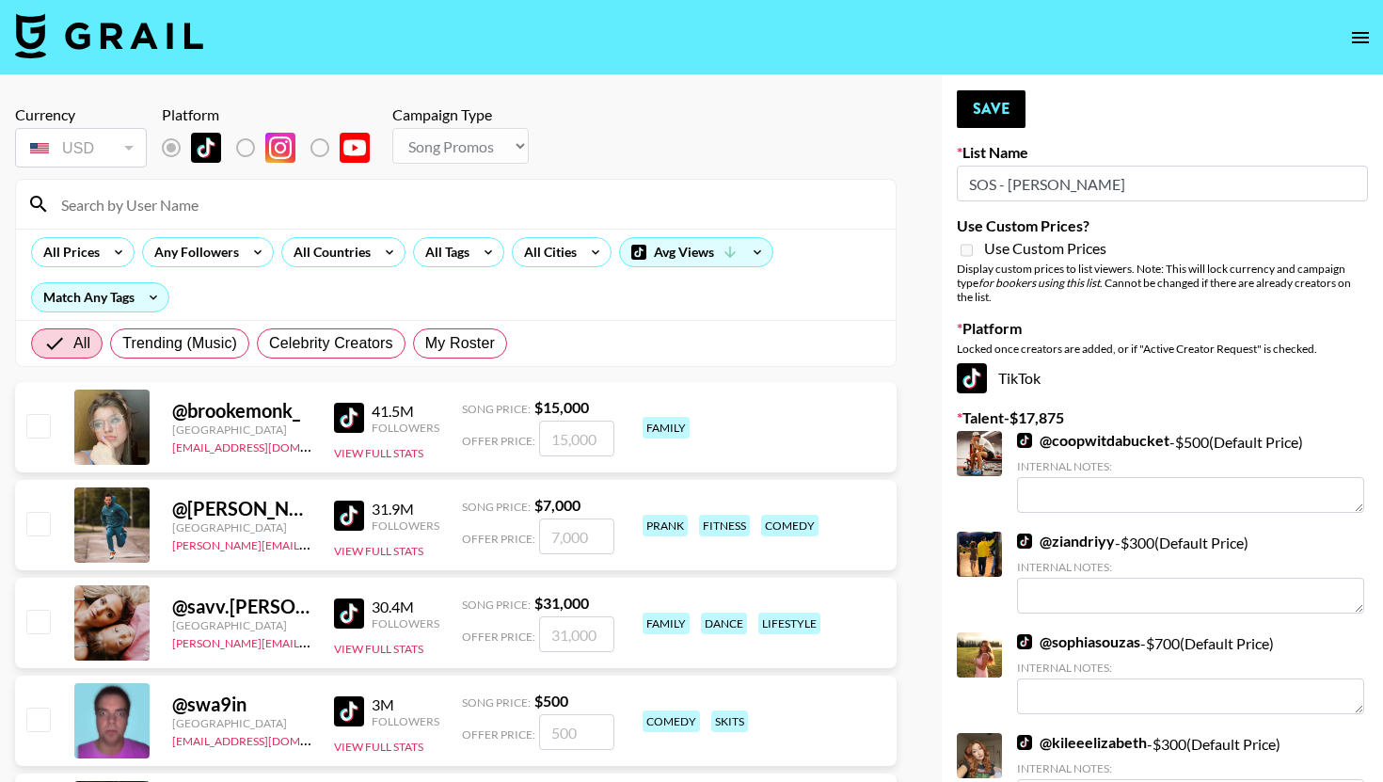
click at [396, 199] on input at bounding box center [467, 204] width 835 height 30
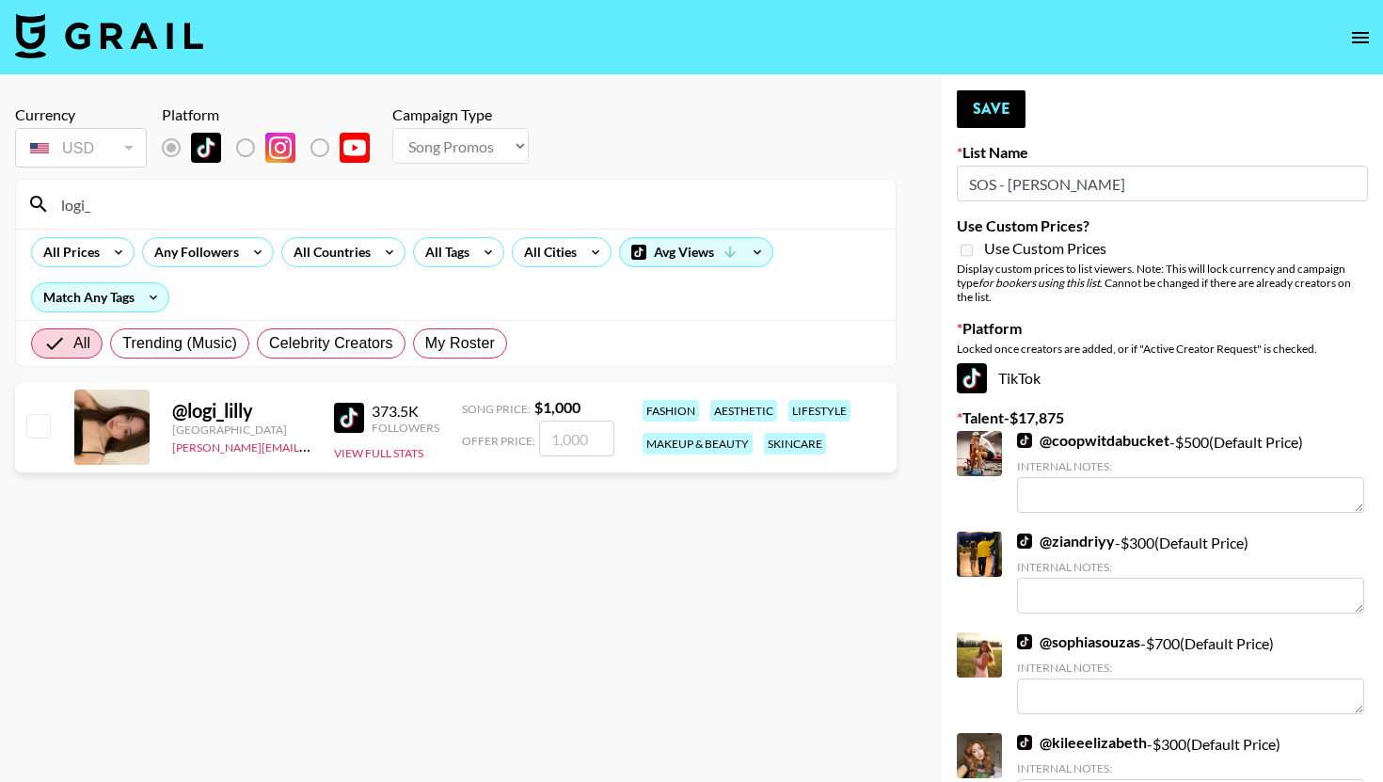
type input "logi_"
click at [28, 423] on input "checkbox" at bounding box center [37, 425] width 23 height 23
checkbox input "true"
type input "1000"
click at [966, 90] on button "Save" at bounding box center [991, 109] width 69 height 38
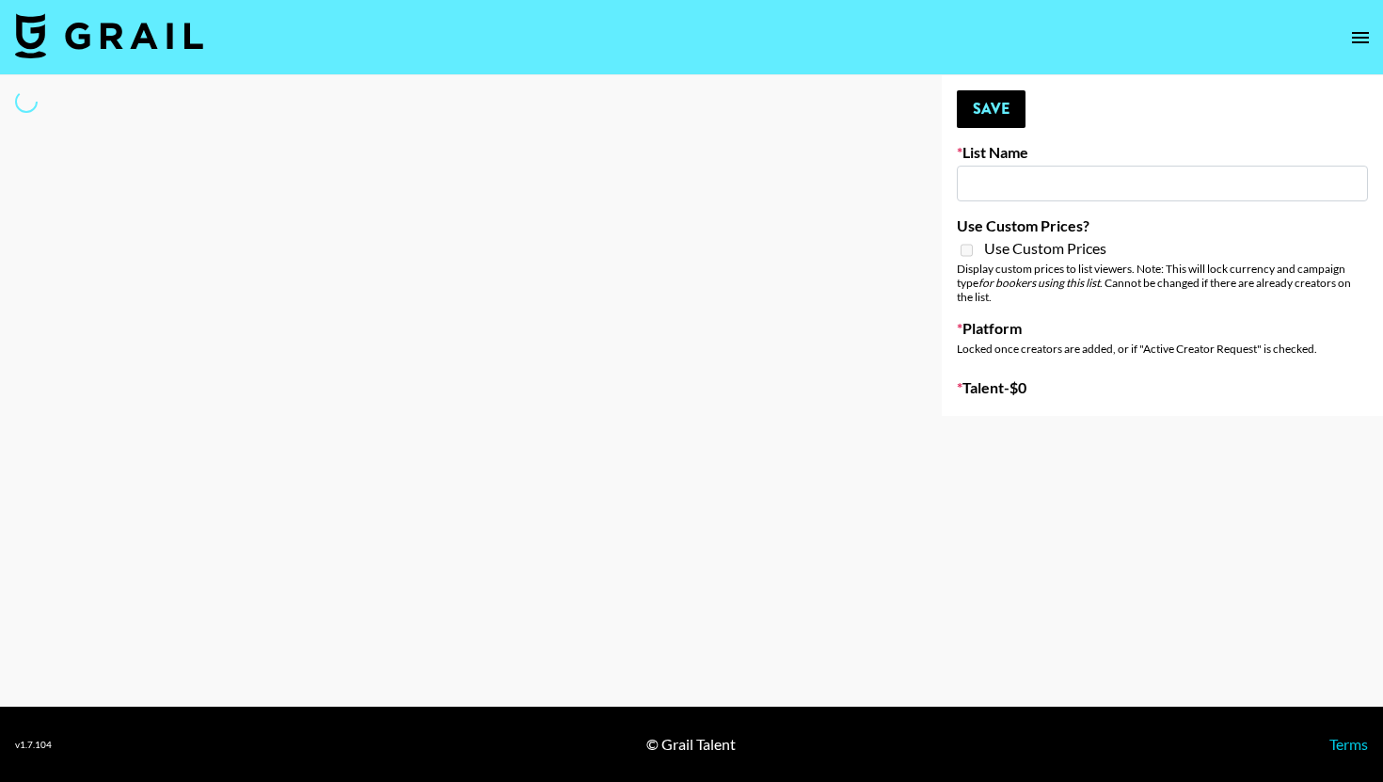
type input "US Electronic Music Skaters"
select select "Song"
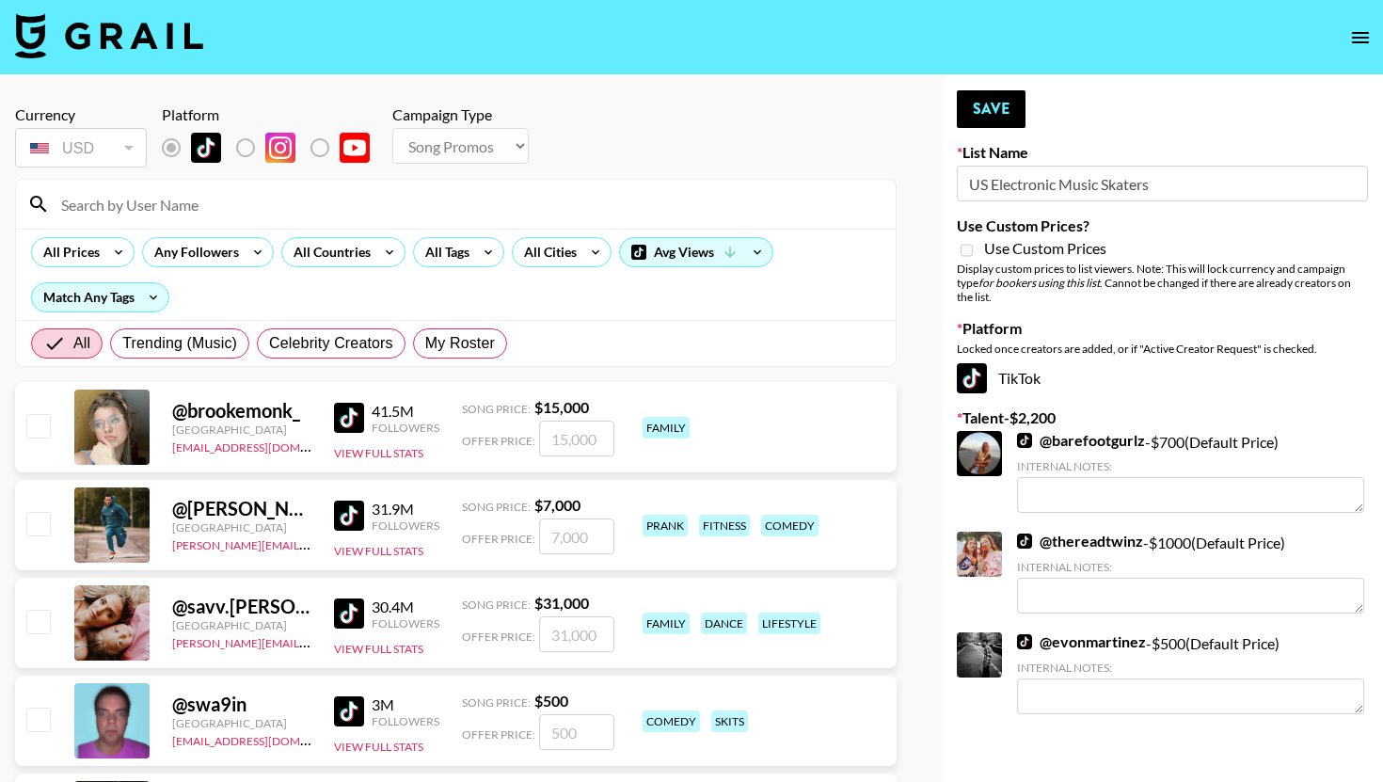
click at [411, 200] on input at bounding box center [467, 204] width 835 height 30
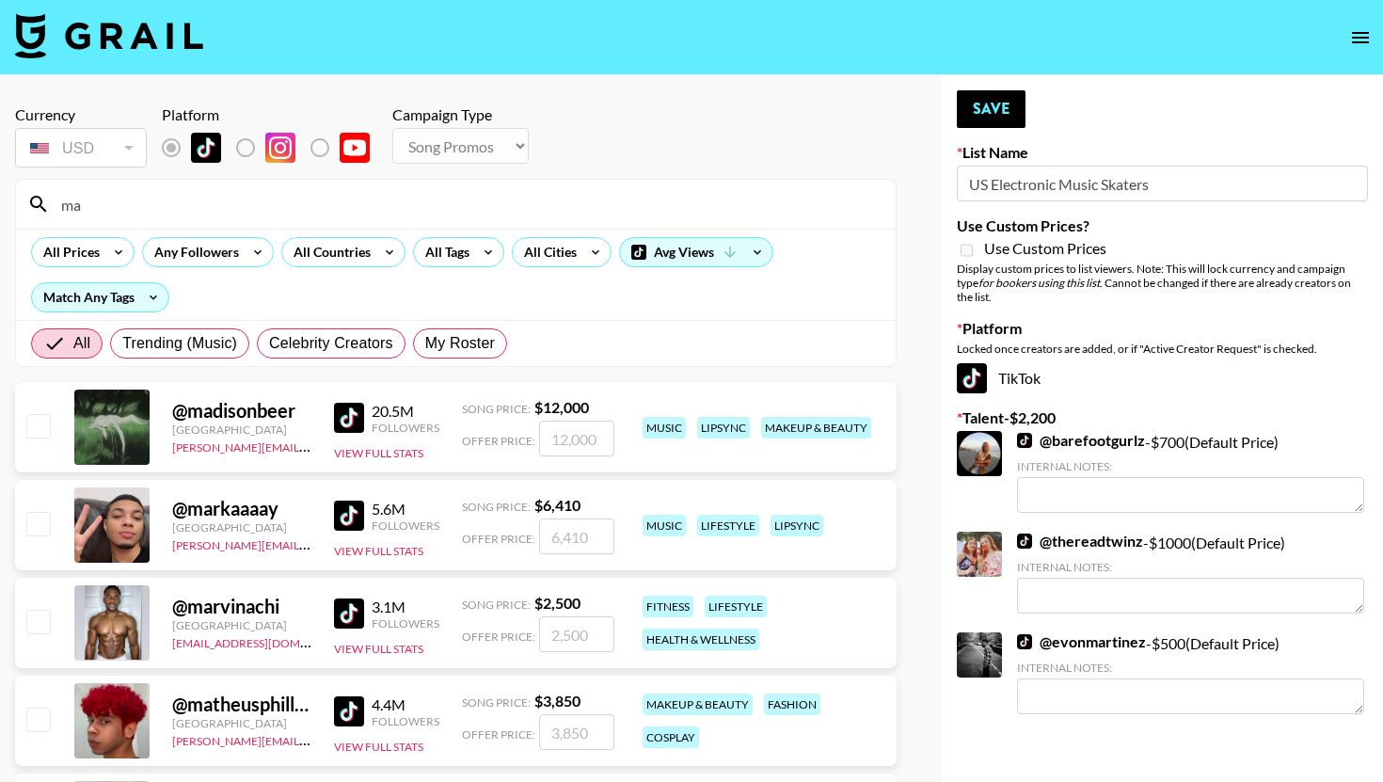
type input "m"
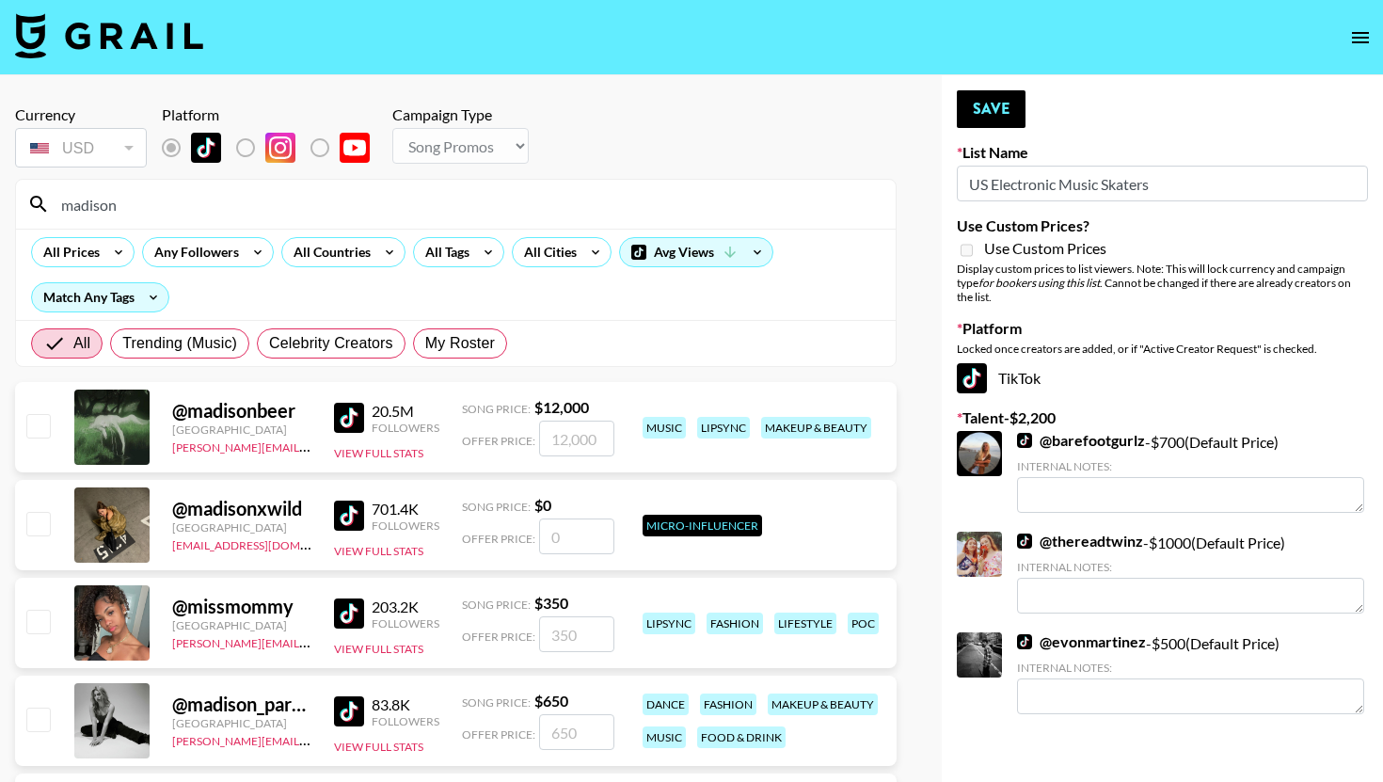
type input "madison"
click at [54, 713] on div "@ madison_parkinson1 Canada emily.vang@grail-talent.com 83.8K Followers View Fu…" at bounding box center [456, 721] width 882 height 90
click at [40, 718] on input "checkbox" at bounding box center [37, 719] width 23 height 23
checkbox input "true"
type input "650"
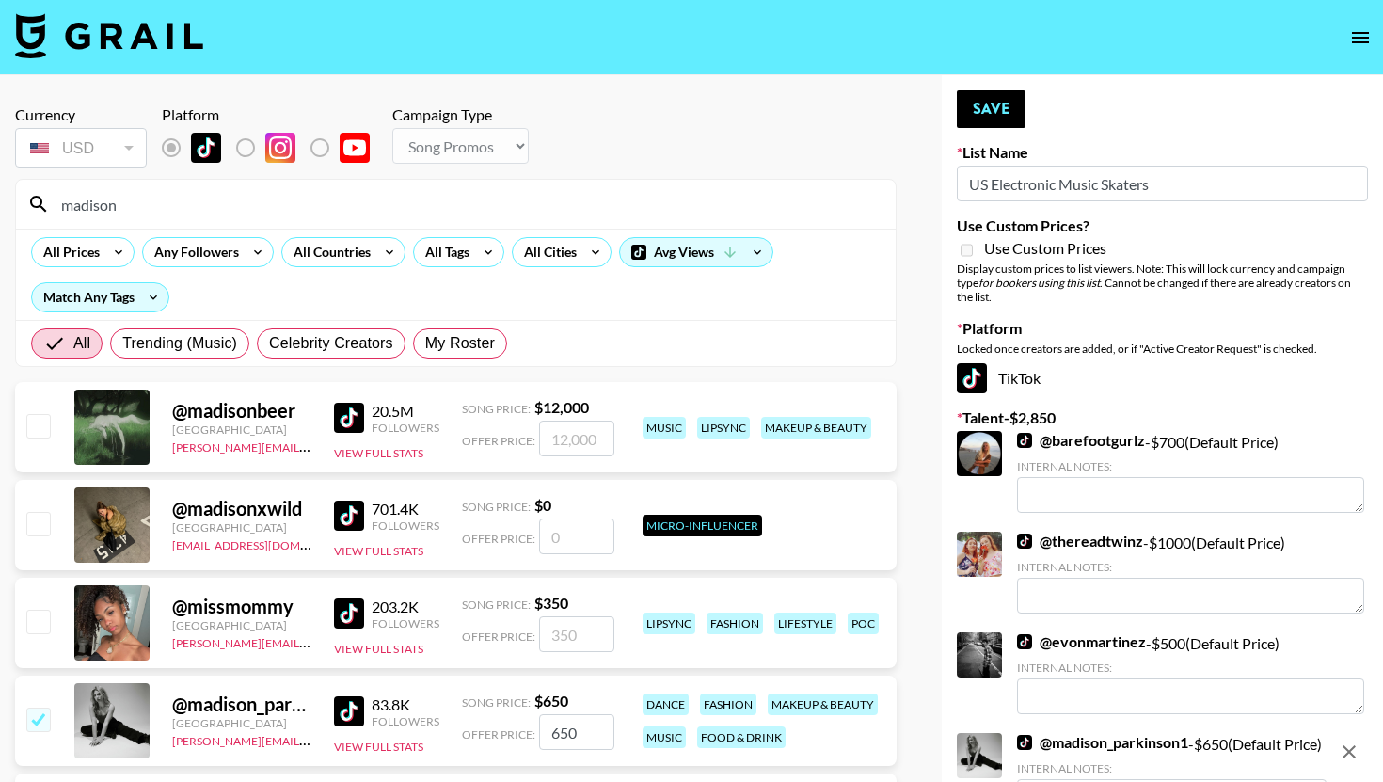
click at [40, 720] on input "checkbox" at bounding box center [37, 719] width 23 height 23
checkbox input "false"
click at [319, 207] on input "madison" at bounding box center [467, 204] width 835 height 30
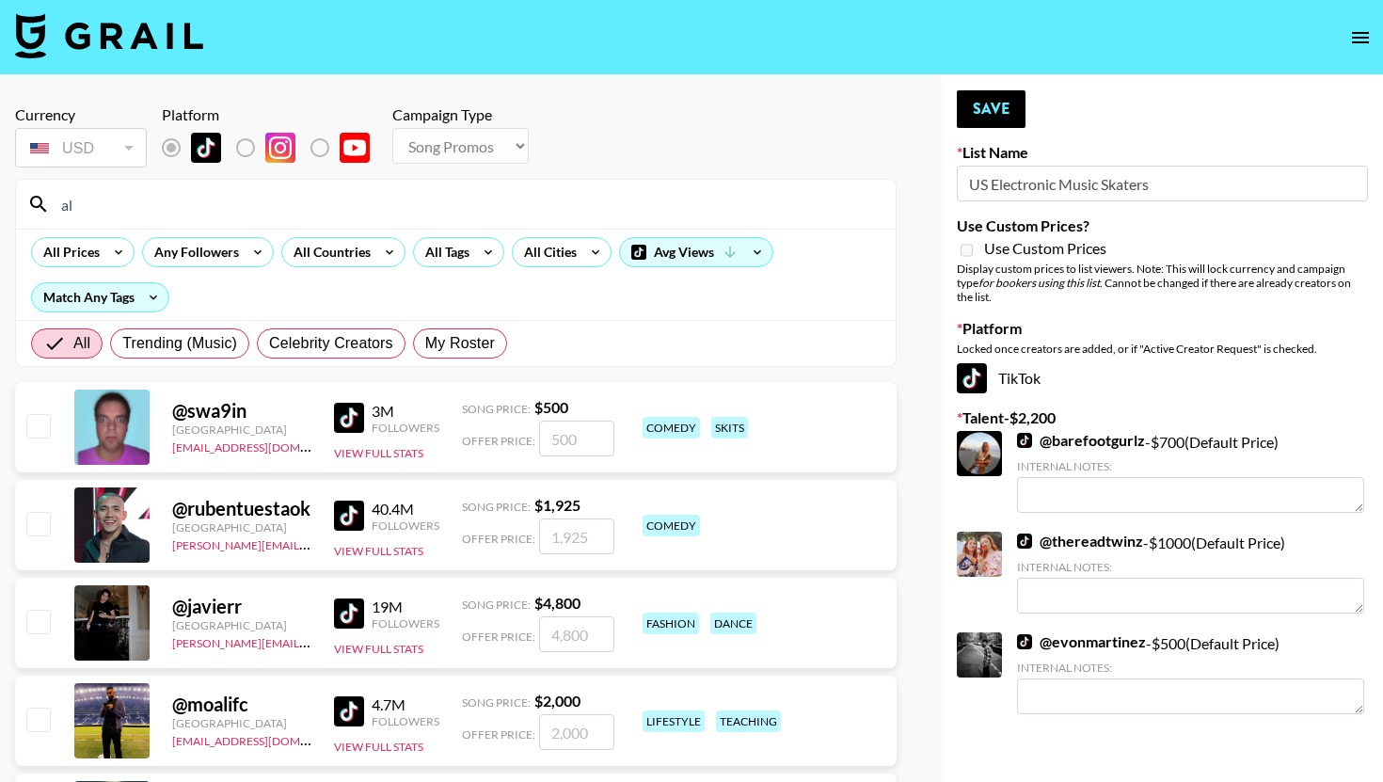
type input "a"
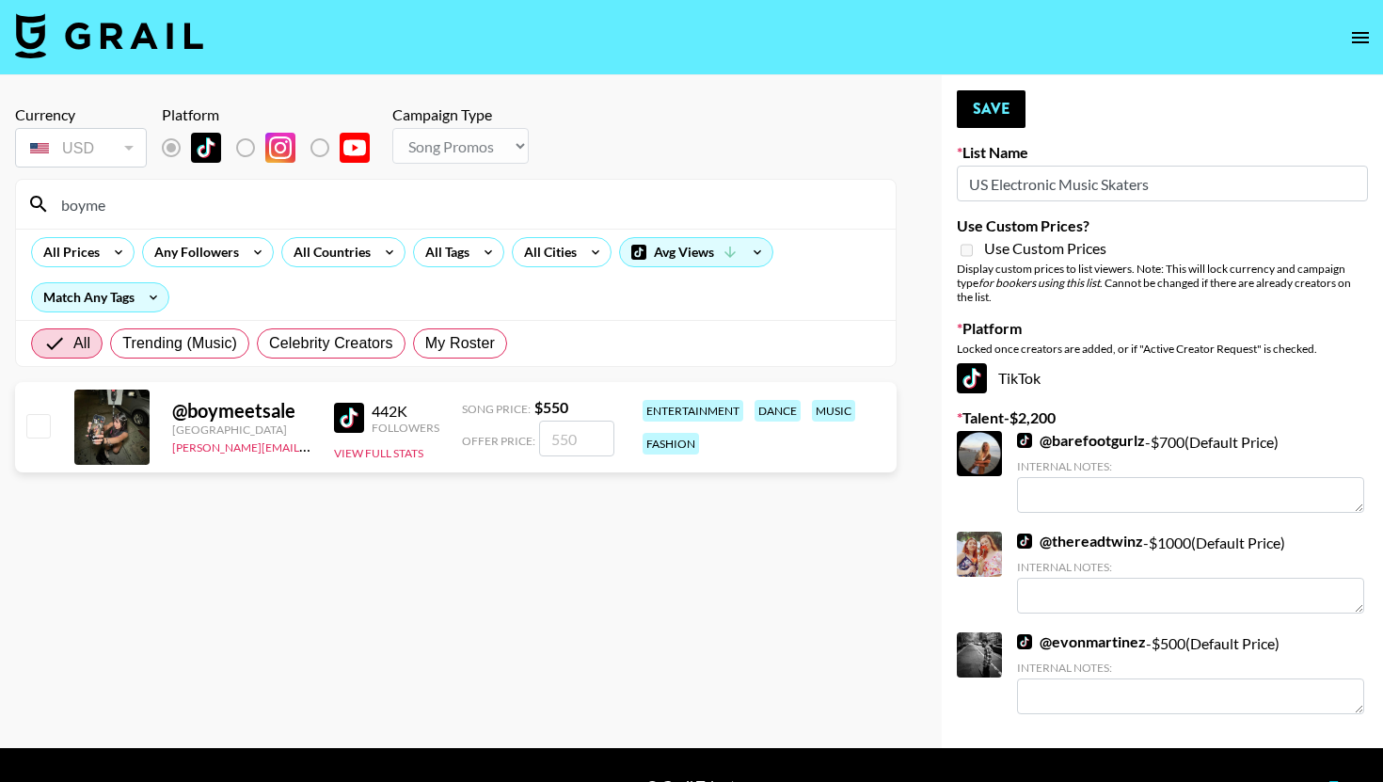
type input "boyme"
click at [47, 430] on input "checkbox" at bounding box center [37, 425] width 23 height 23
checkbox input "true"
type input "550"
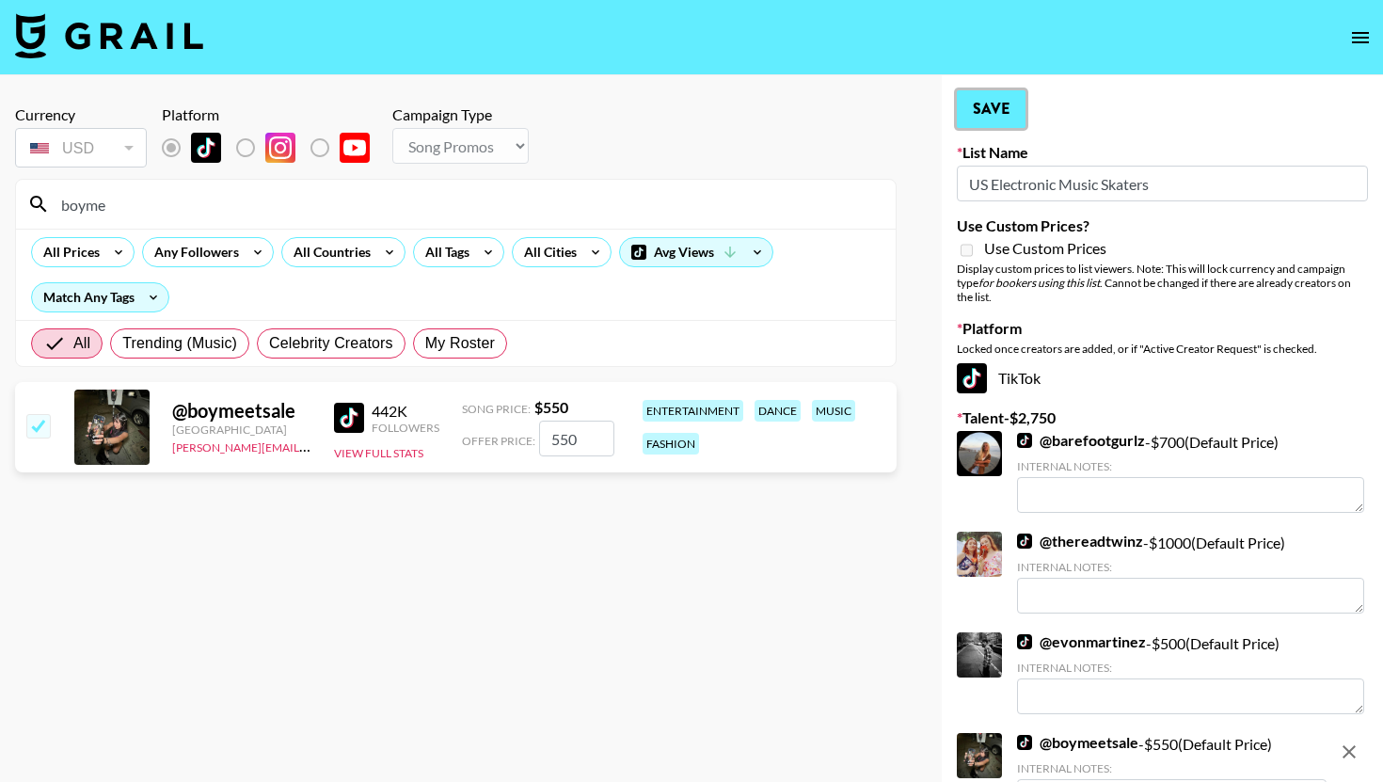
click at [983, 105] on button "Save" at bounding box center [991, 109] width 69 height 38
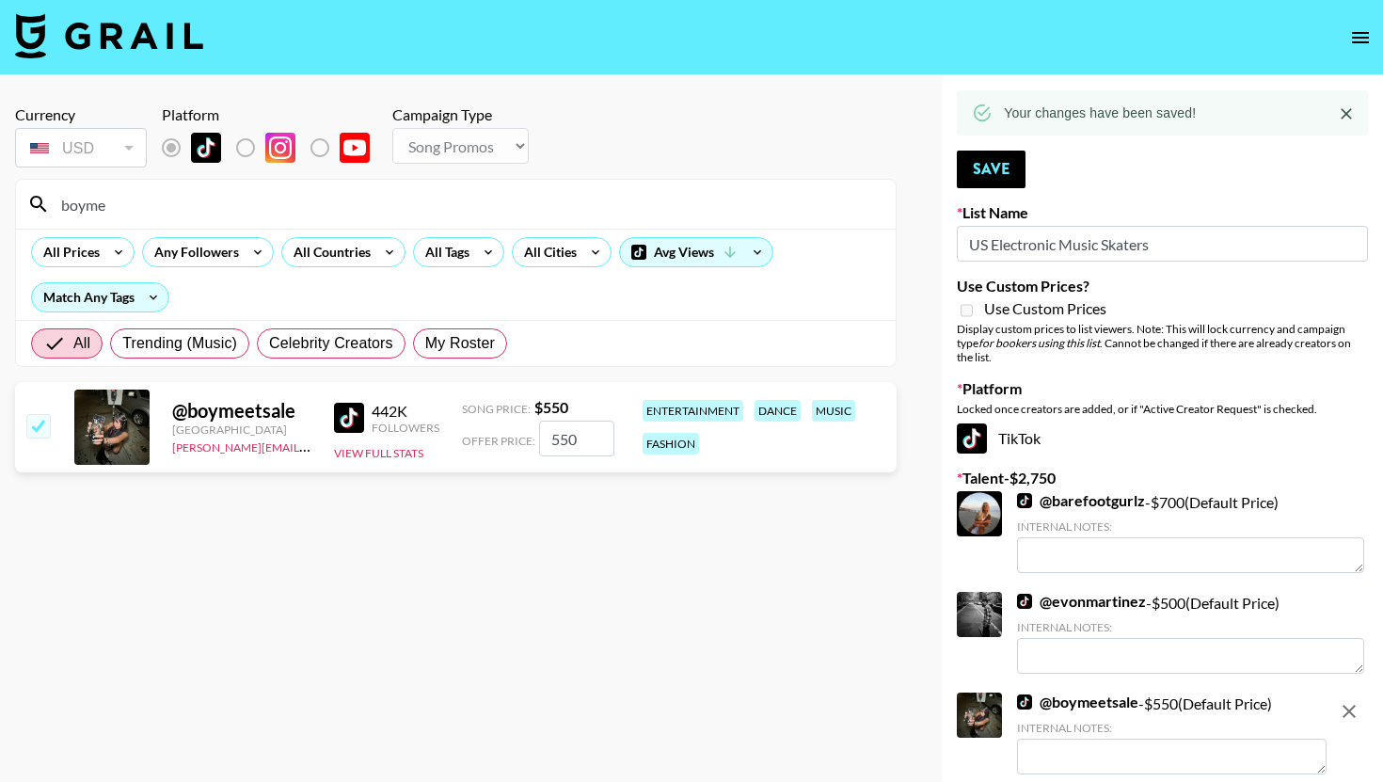
click at [458, 217] on input "boyme" at bounding box center [467, 204] width 835 height 30
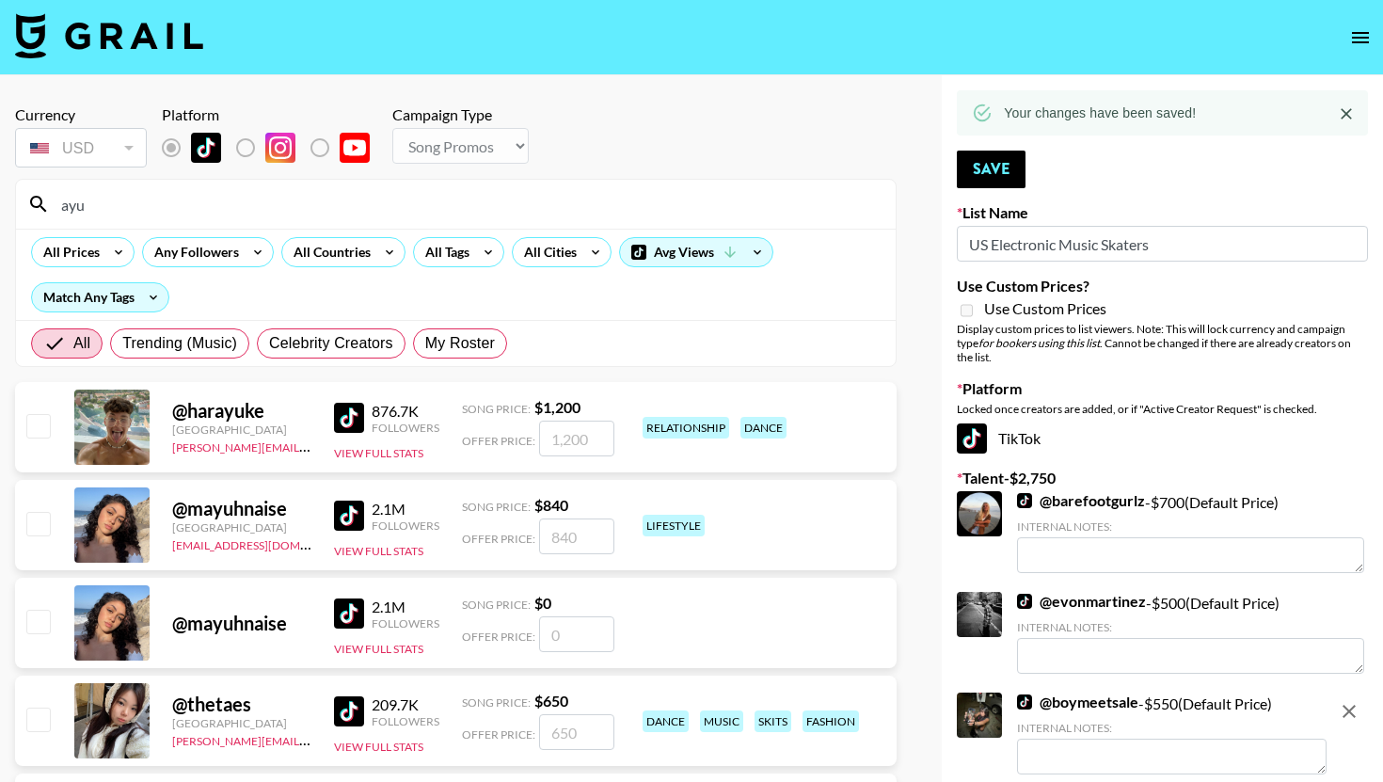
type input "ayu"
click at [42, 710] on input "checkbox" at bounding box center [37, 719] width 23 height 23
checkbox input "true"
type input "650"
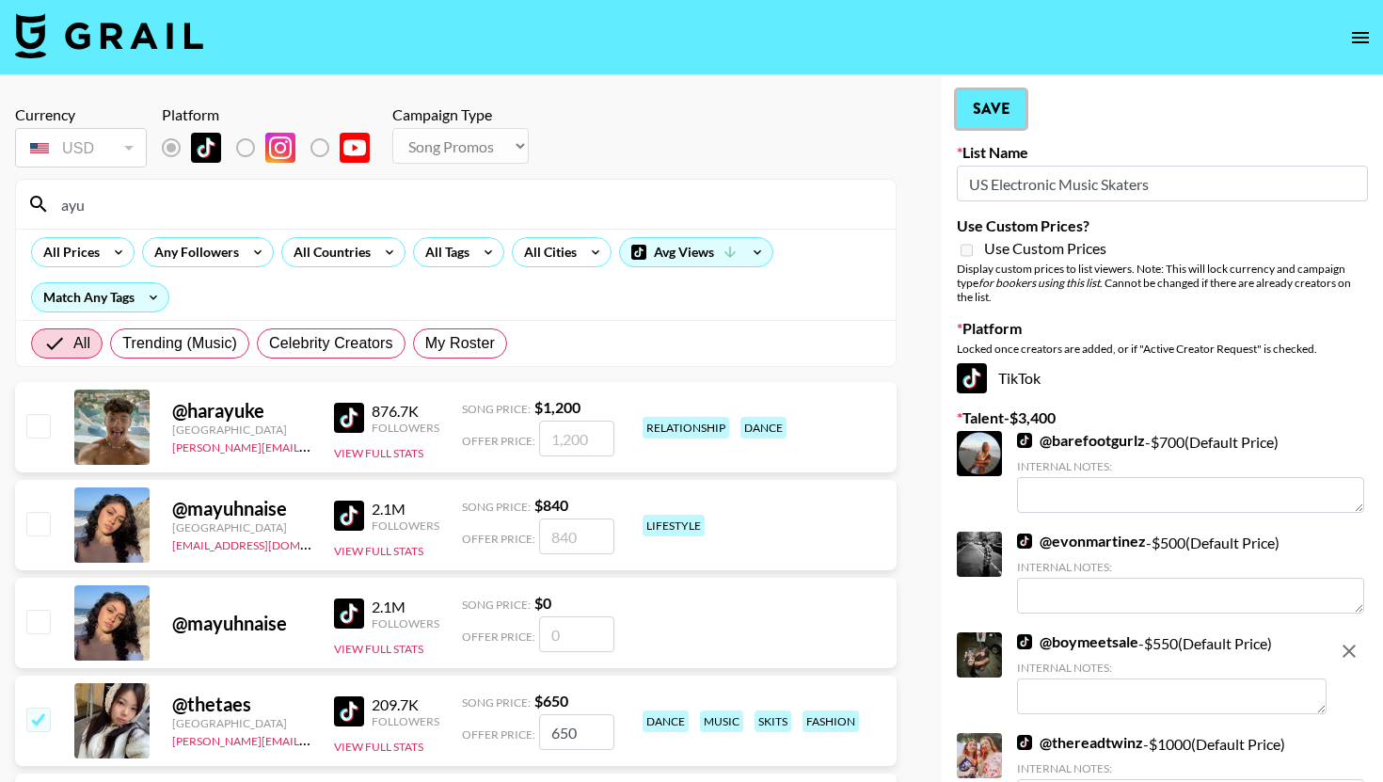
click at [972, 98] on button "Save" at bounding box center [991, 109] width 69 height 38
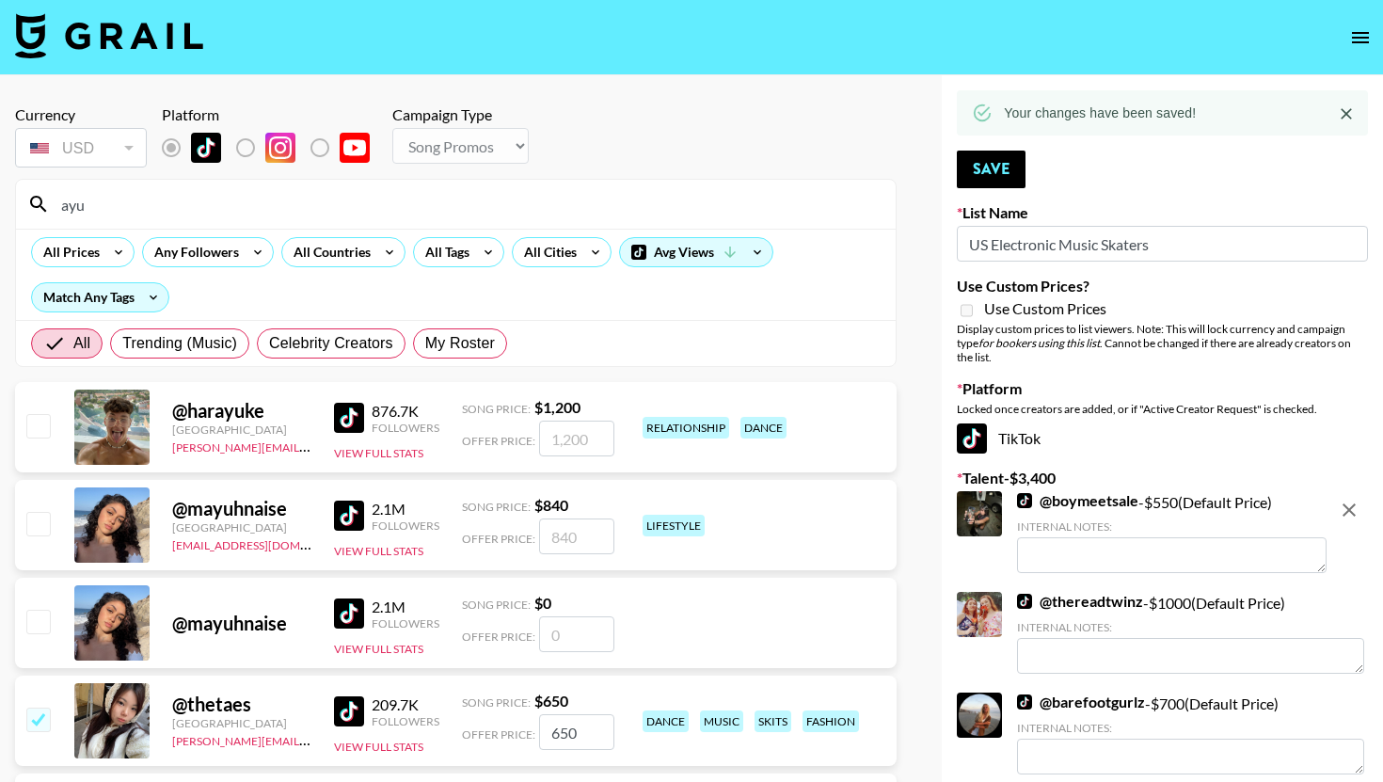
click at [598, 199] on input "ayu" at bounding box center [467, 204] width 835 height 30
type input "t"
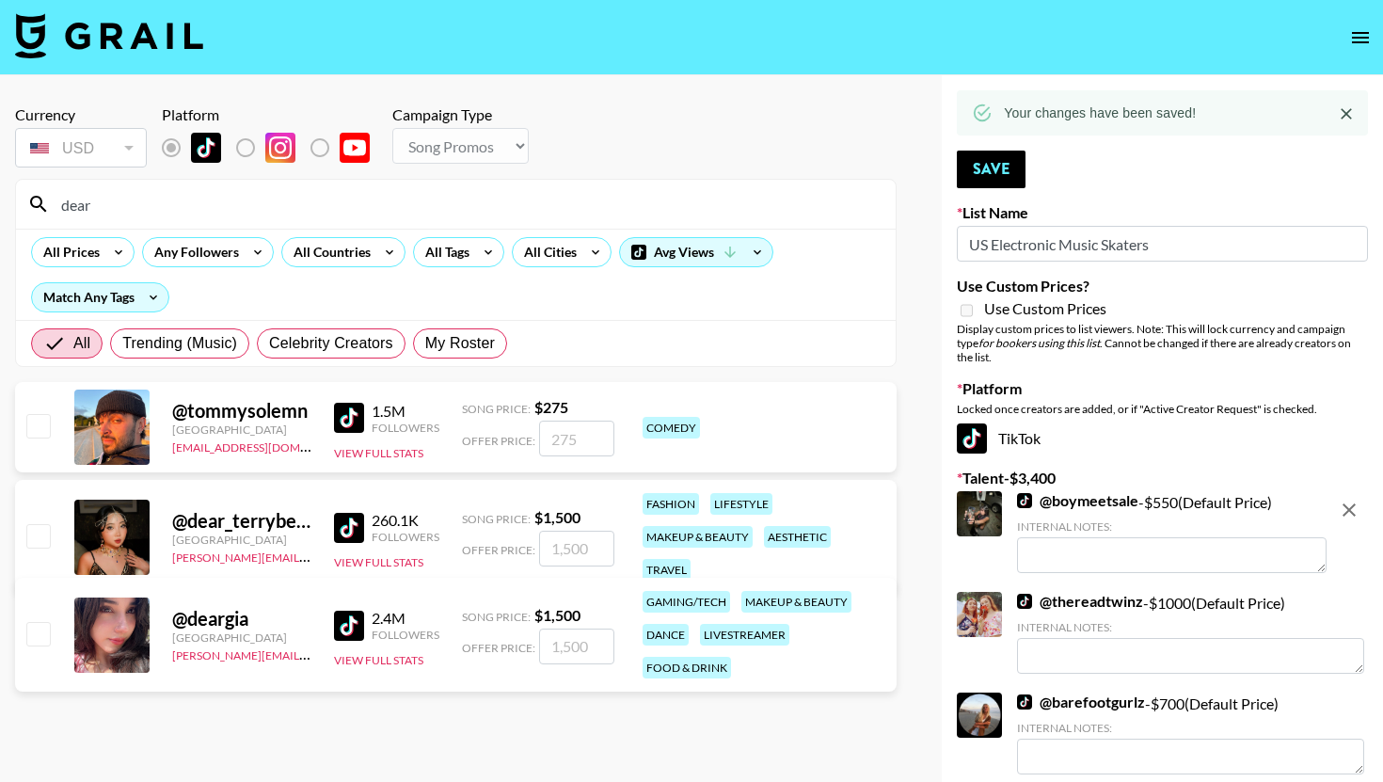
type input "dear"
click at [38, 536] on input "checkbox" at bounding box center [37, 535] width 23 height 23
checkbox input "true"
type input "1500"
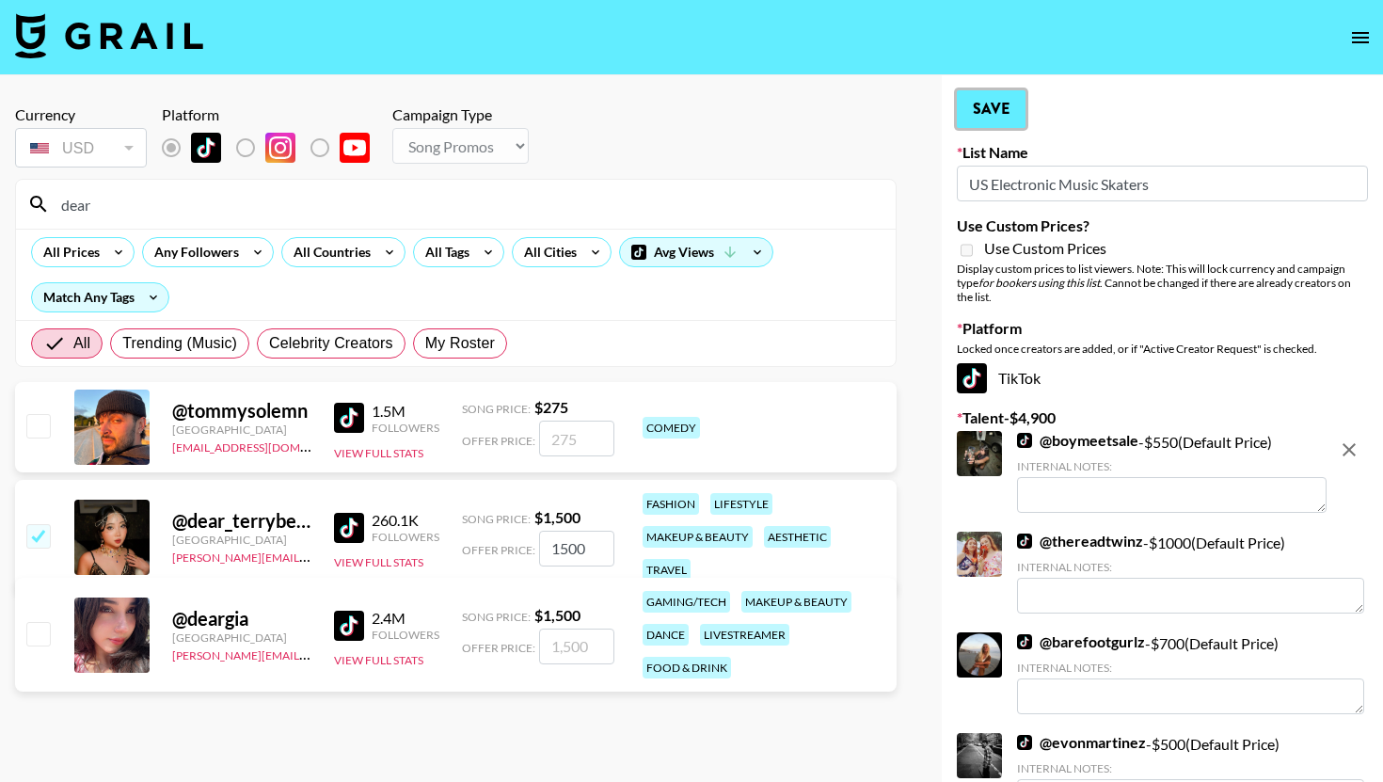
click at [965, 113] on button "Save" at bounding box center [991, 109] width 69 height 38
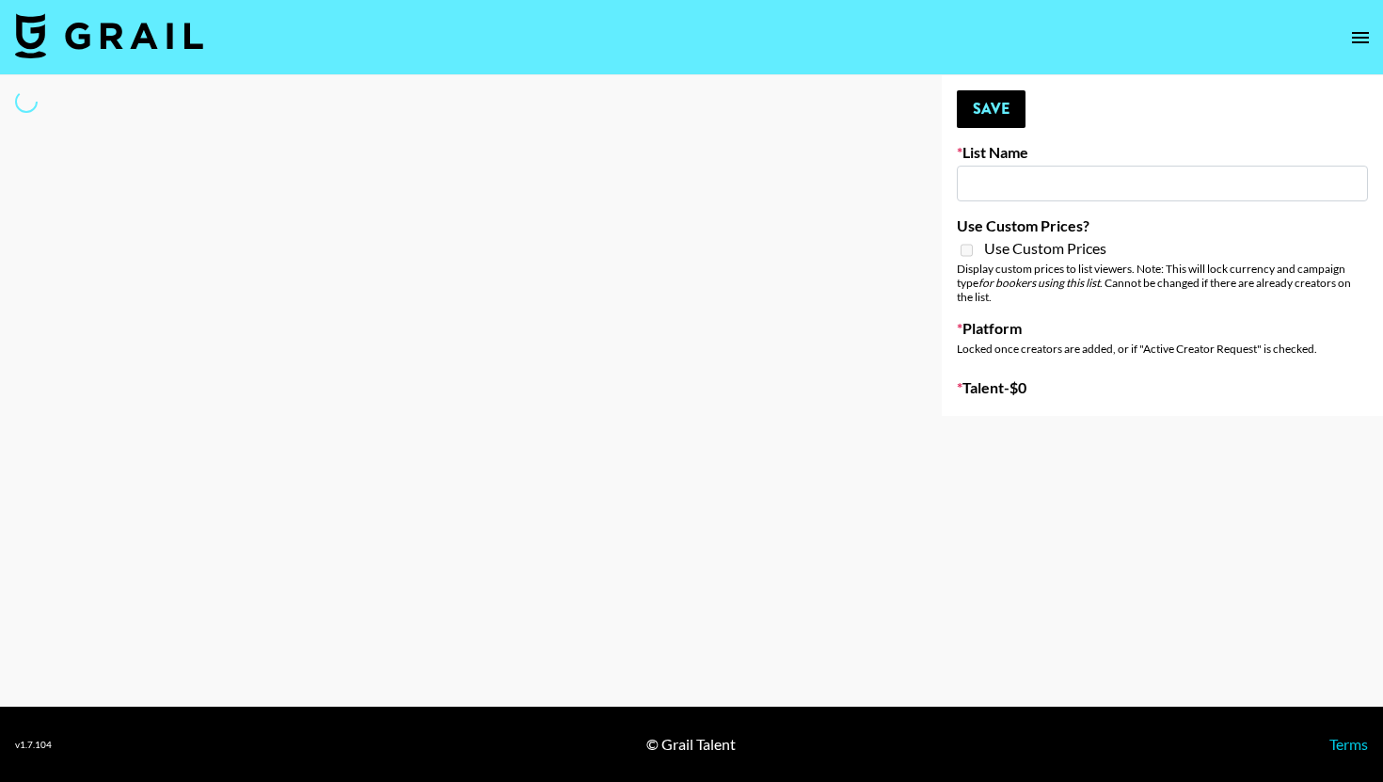
type input "US Electronic Music Skaters"
select select "Song"
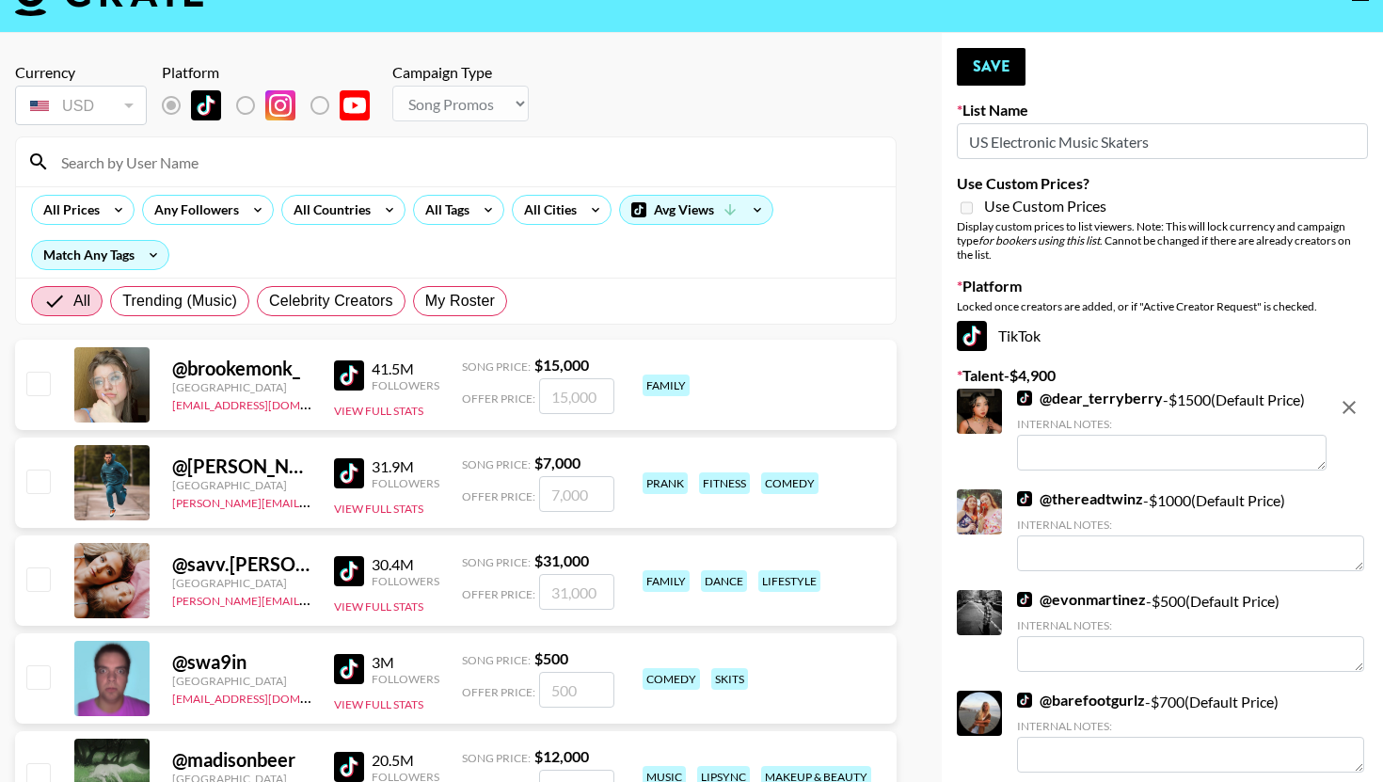
scroll to position [36, 0]
